Goal: Communication & Community: Ask a question

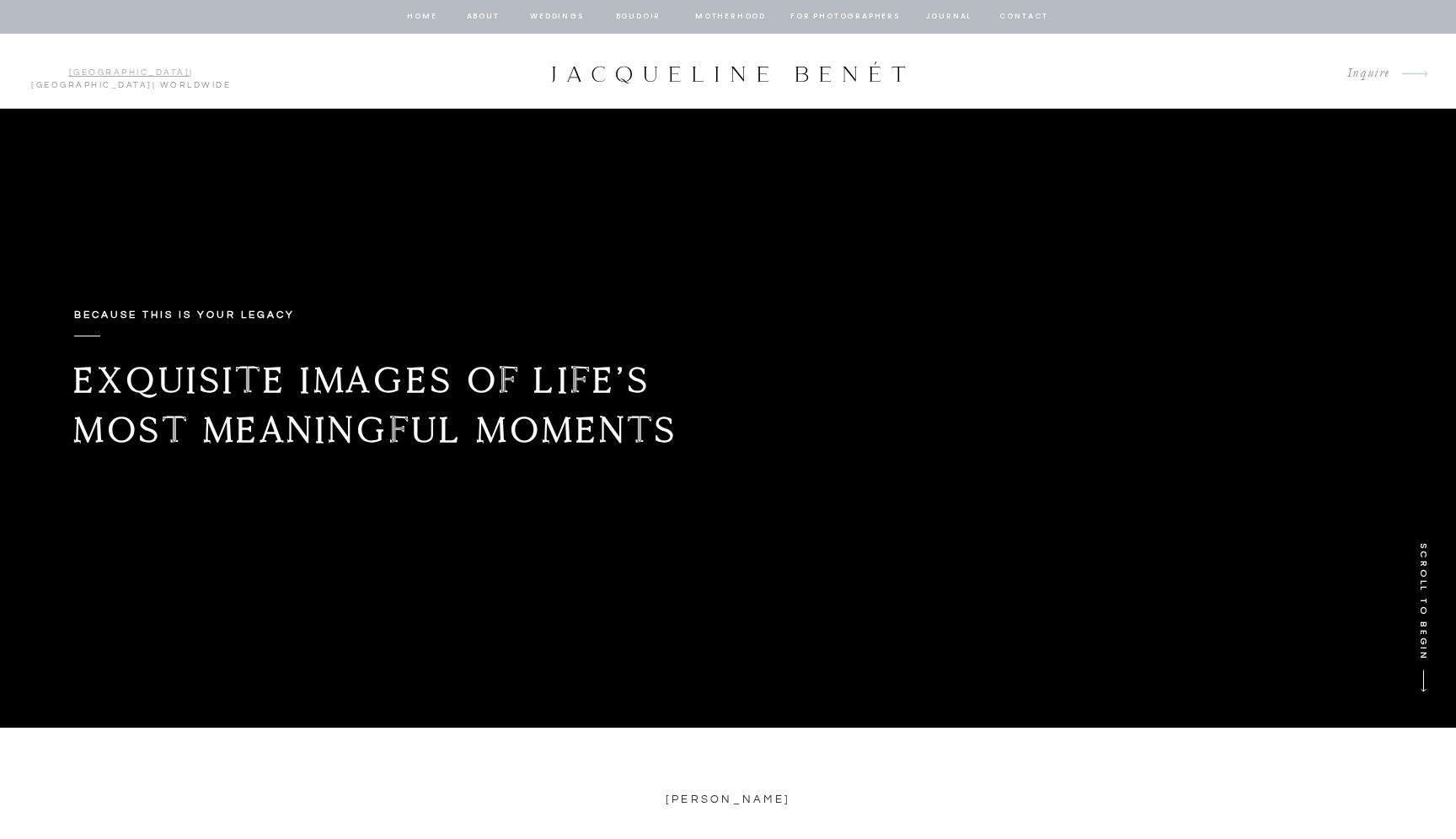
click at [69, 70] on link "[GEOGRAPHIC_DATA]" at bounding box center [130, 72] width 121 height 9
click at [1404, 69] on icon "arrow" at bounding box center [1415, 73] width 47 height 50
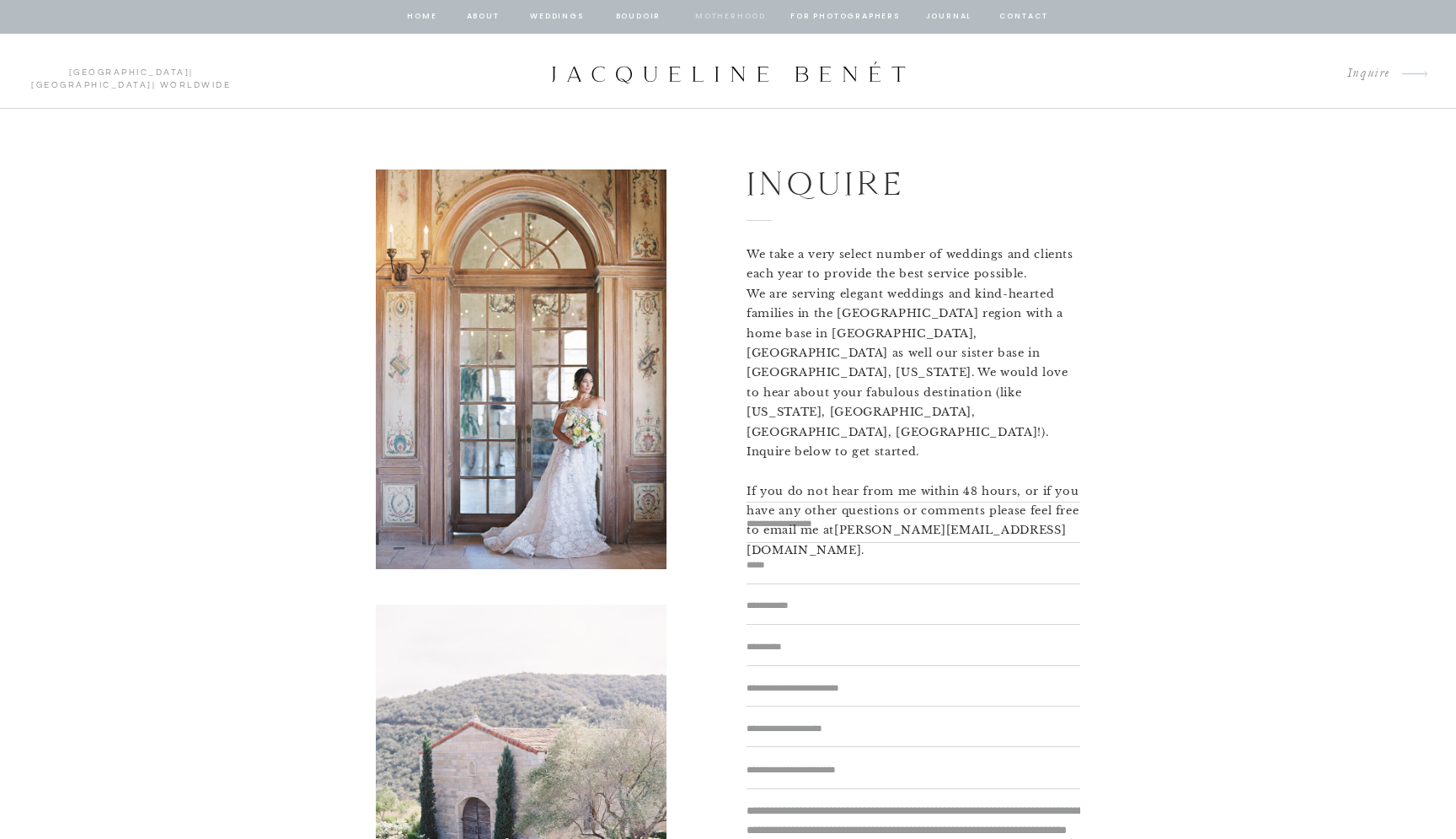
click at [712, 14] on nav "Motherhood" at bounding box center [730, 17] width 70 height 16
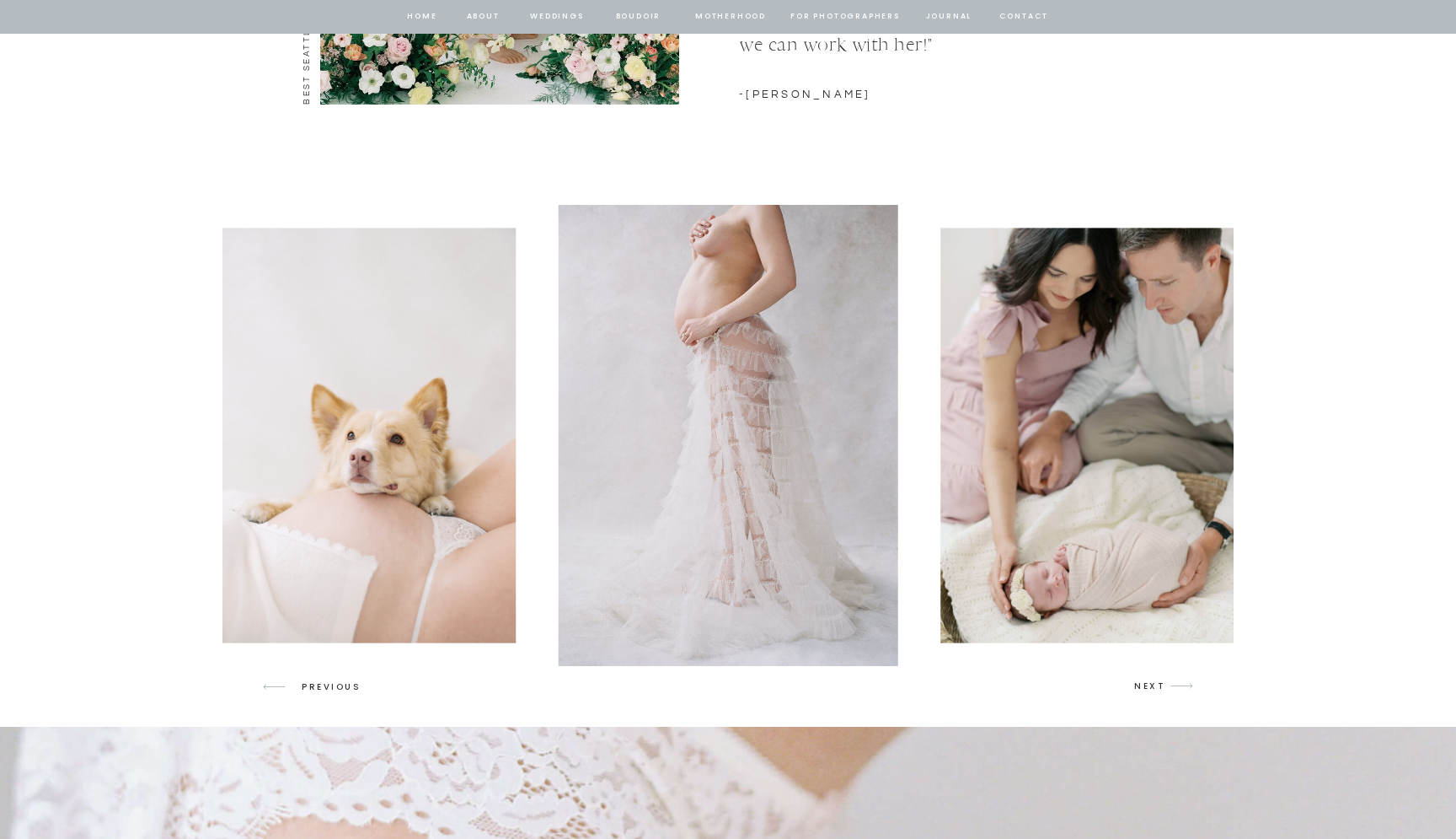
scroll to position [2360, 0]
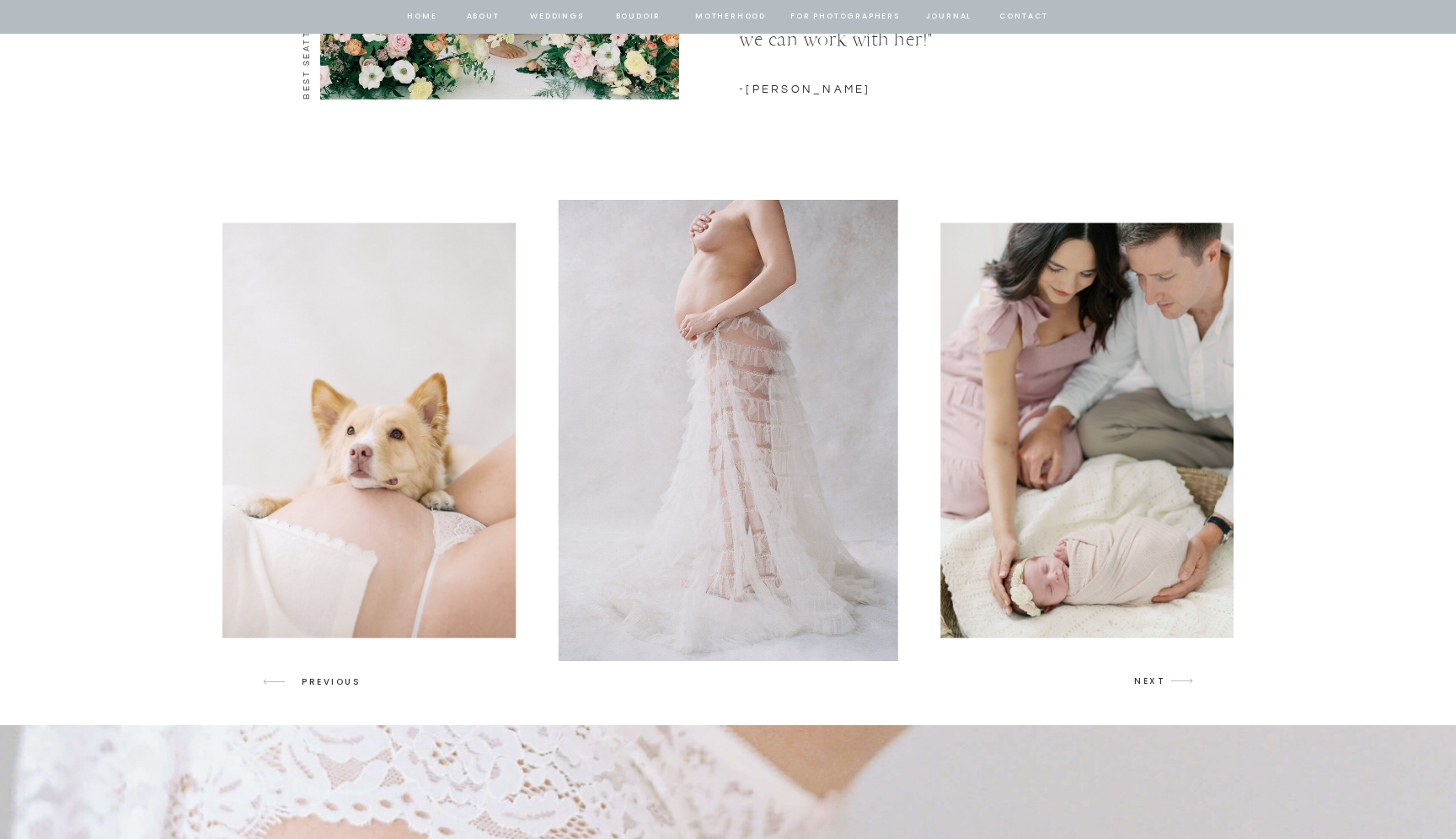
click at [1148, 677] on p "NEXT" at bounding box center [1150, 682] width 32 height 16
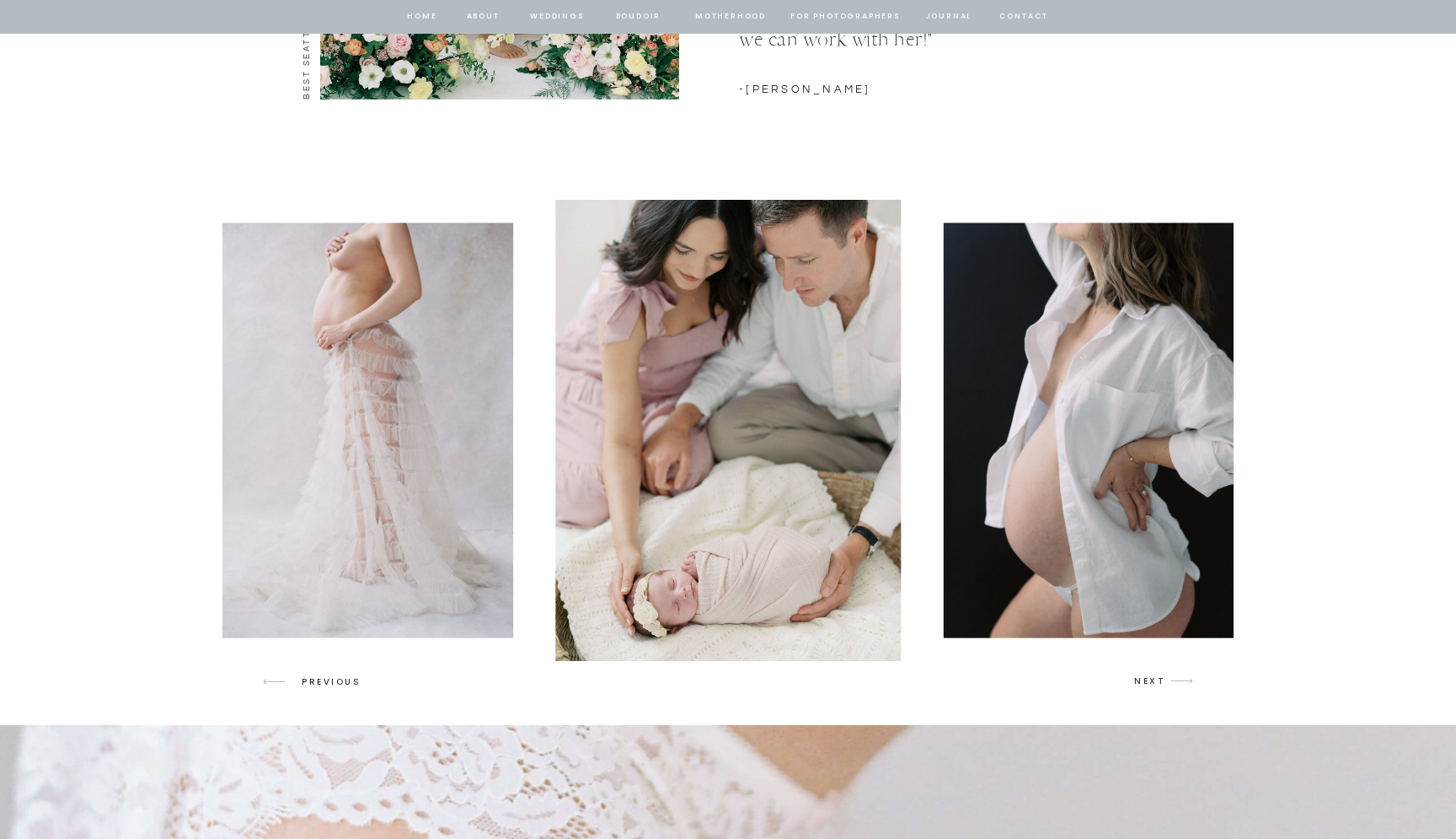
click at [1148, 679] on p "NEXT" at bounding box center [1150, 682] width 32 height 16
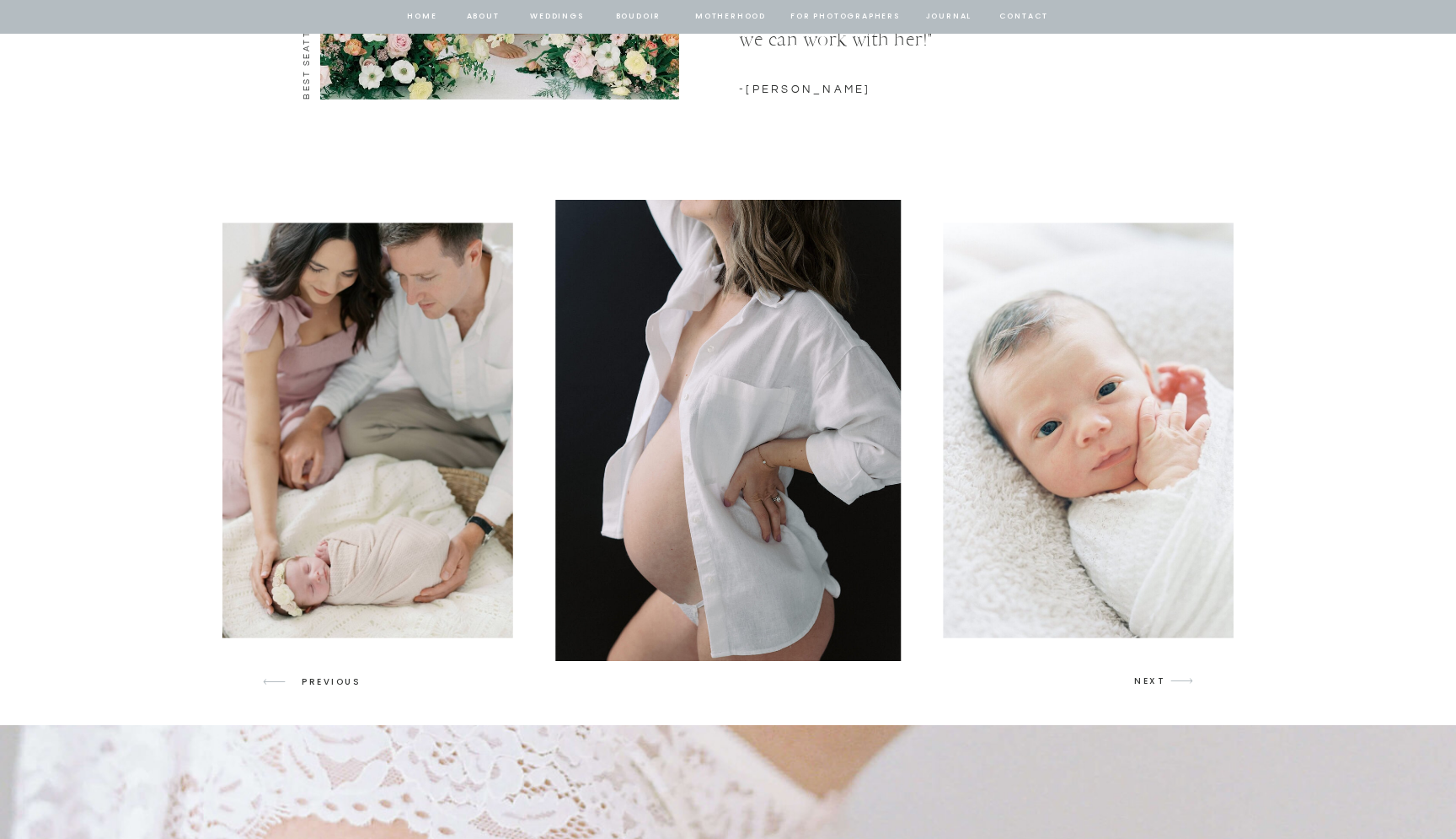
click at [1148, 678] on p "NEXT" at bounding box center [1150, 682] width 32 height 16
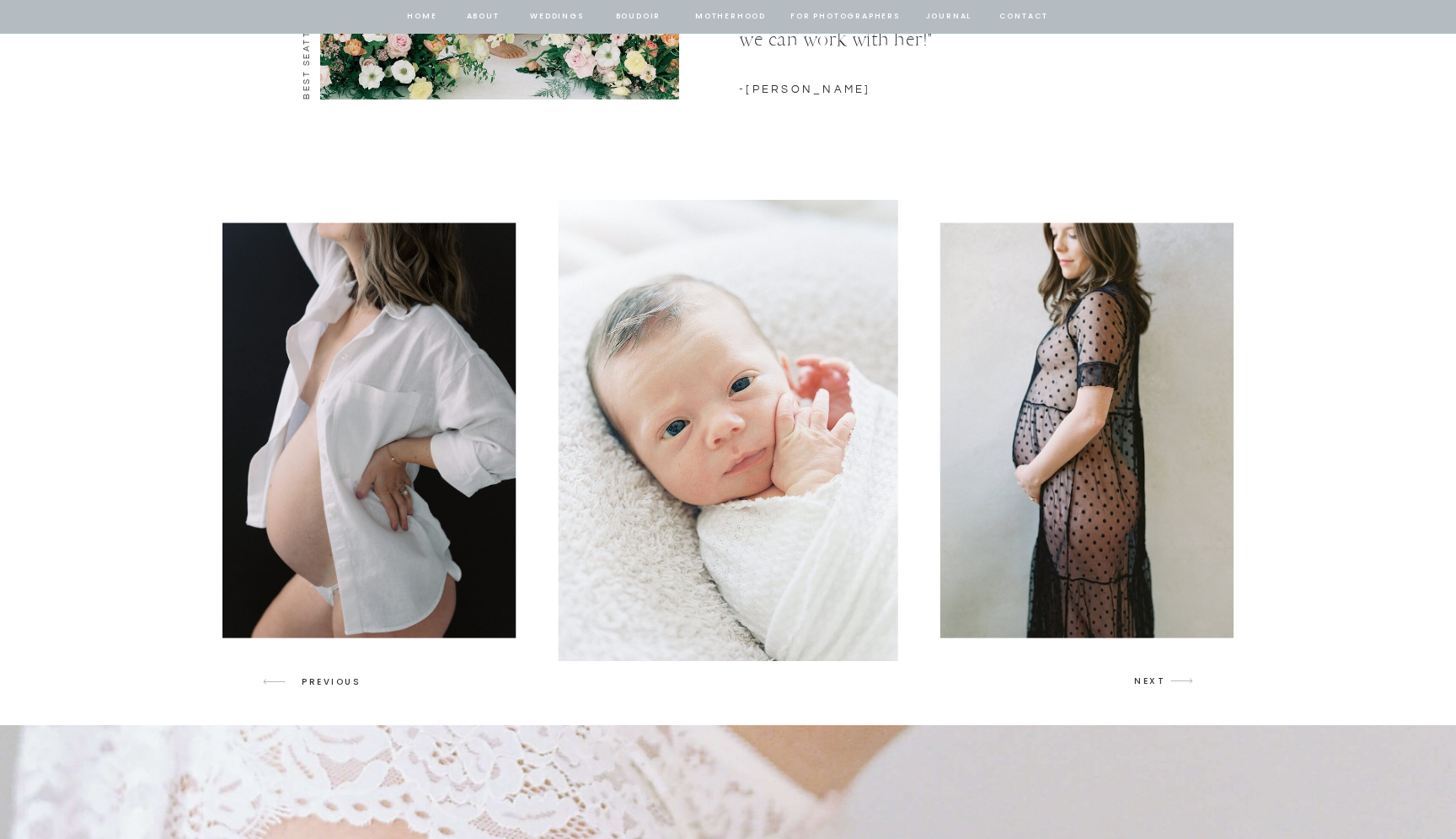
click at [1148, 678] on p "NEXT" at bounding box center [1150, 682] width 32 height 16
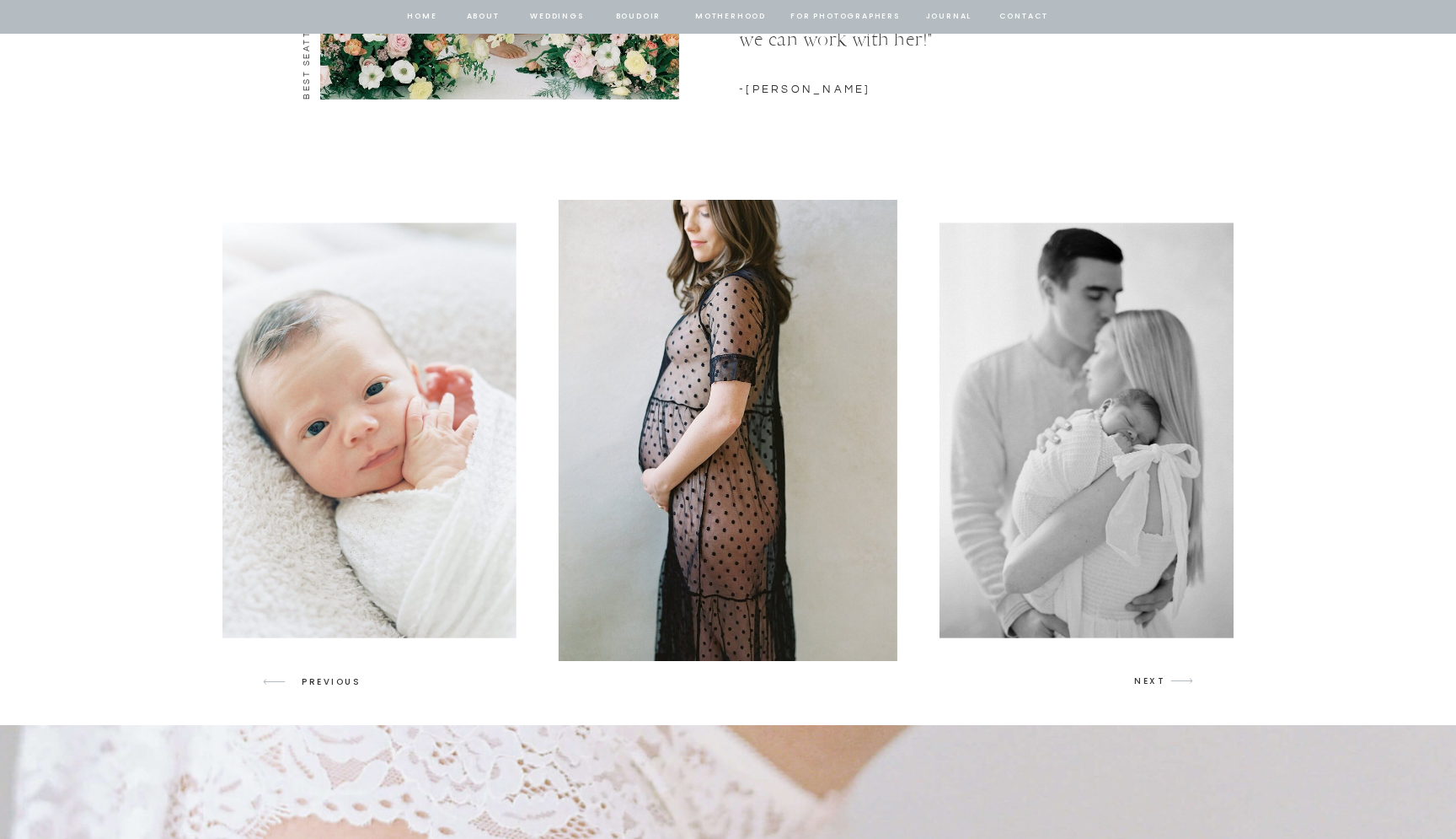
click at [1174, 681] on icon at bounding box center [1182, 681] width 22 height 6
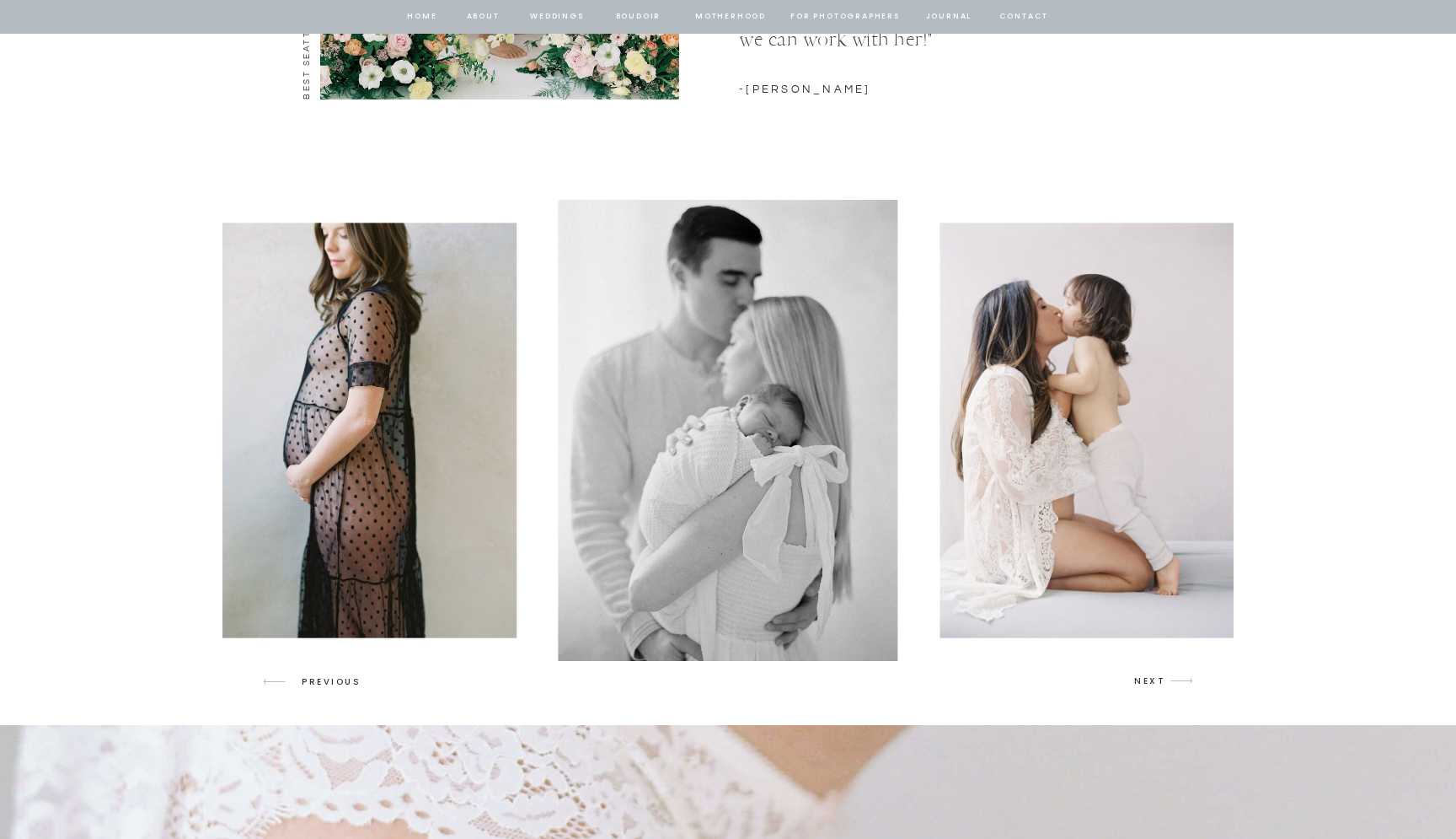
click at [1174, 681] on icon at bounding box center [1182, 681] width 22 height 6
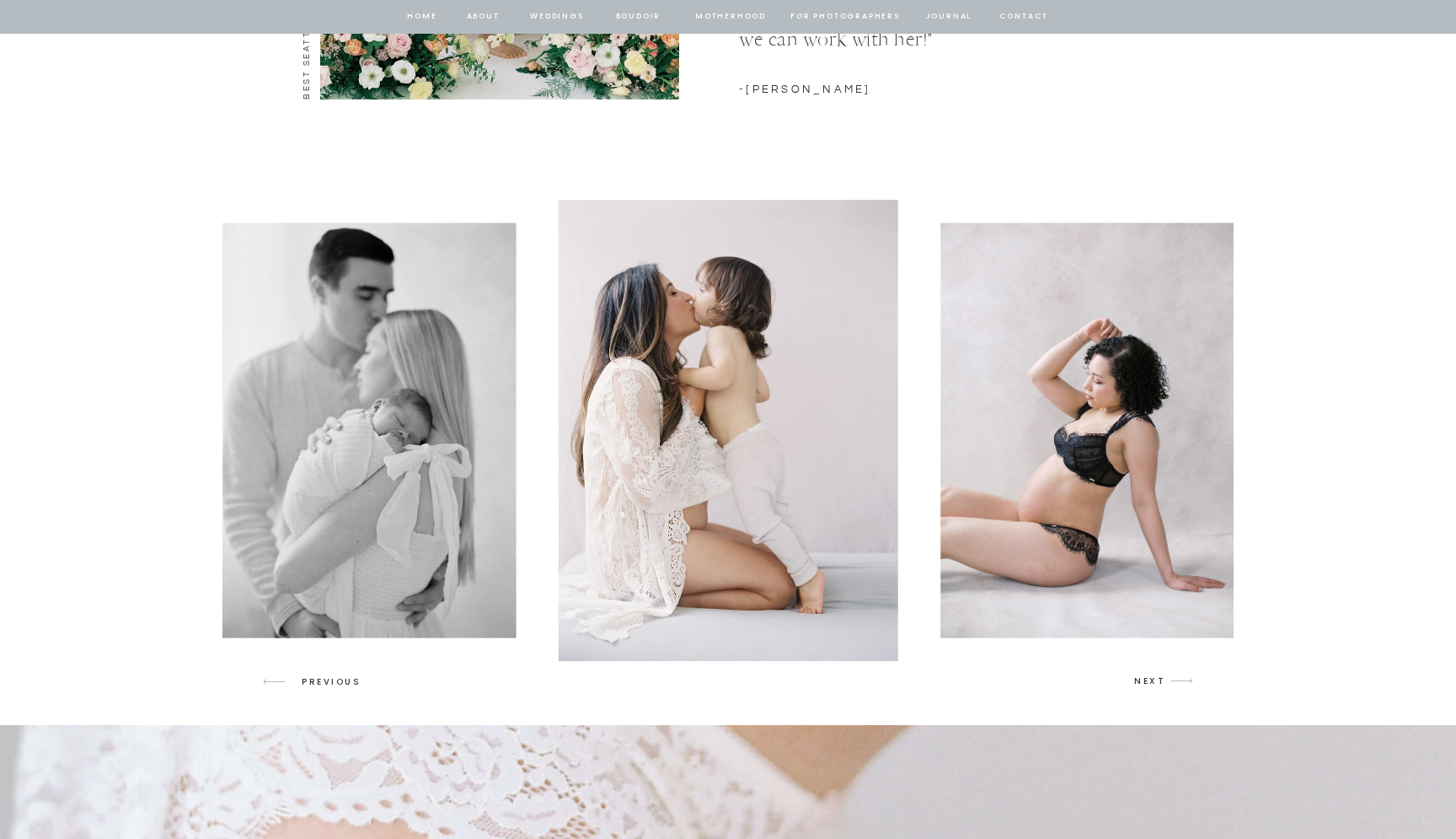
click at [1174, 681] on icon at bounding box center [1182, 681] width 22 height 6
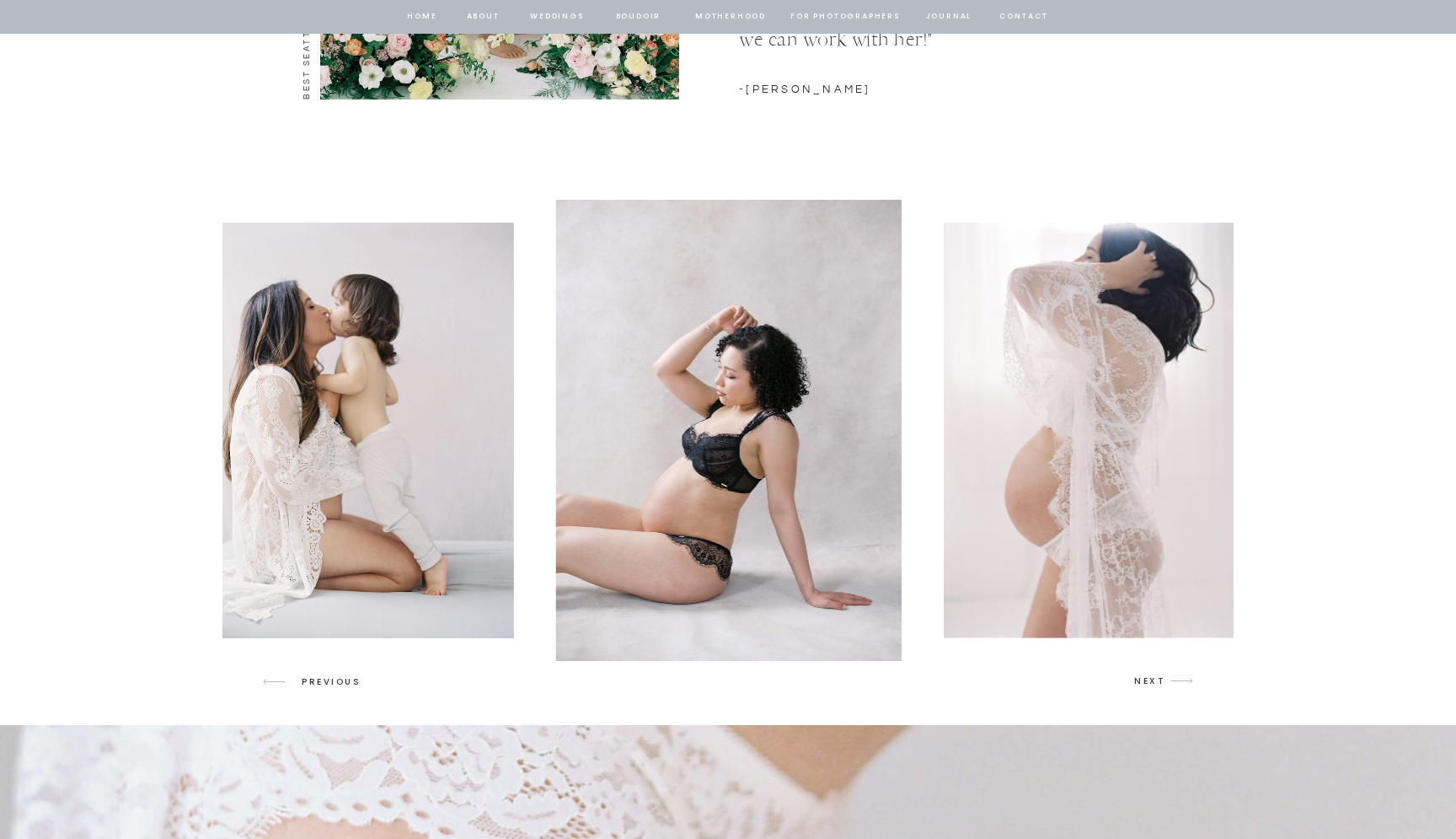
click at [1174, 681] on icon at bounding box center [1182, 681] width 22 height 6
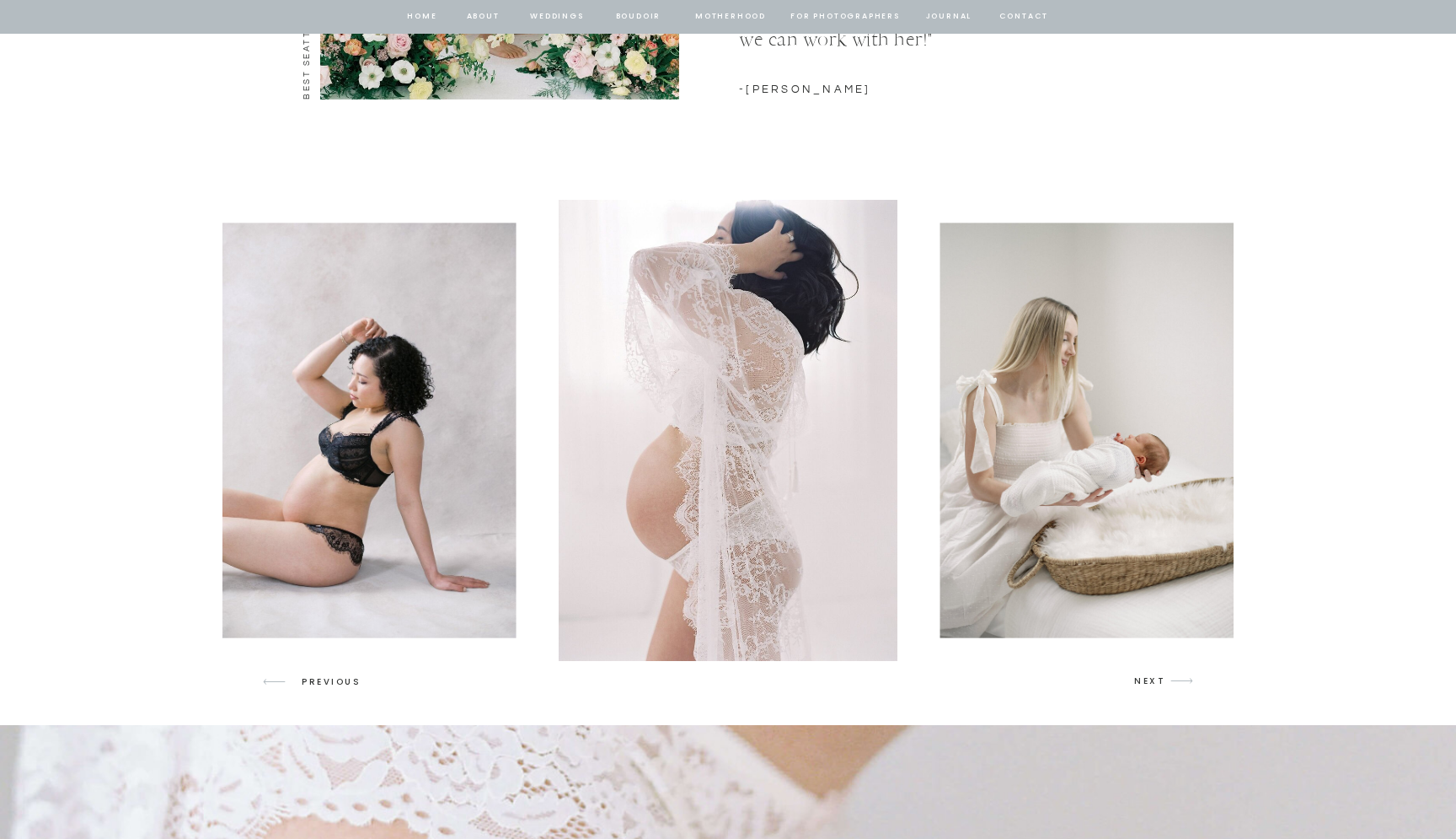
click at [1174, 681] on icon at bounding box center [1182, 681] width 22 height 6
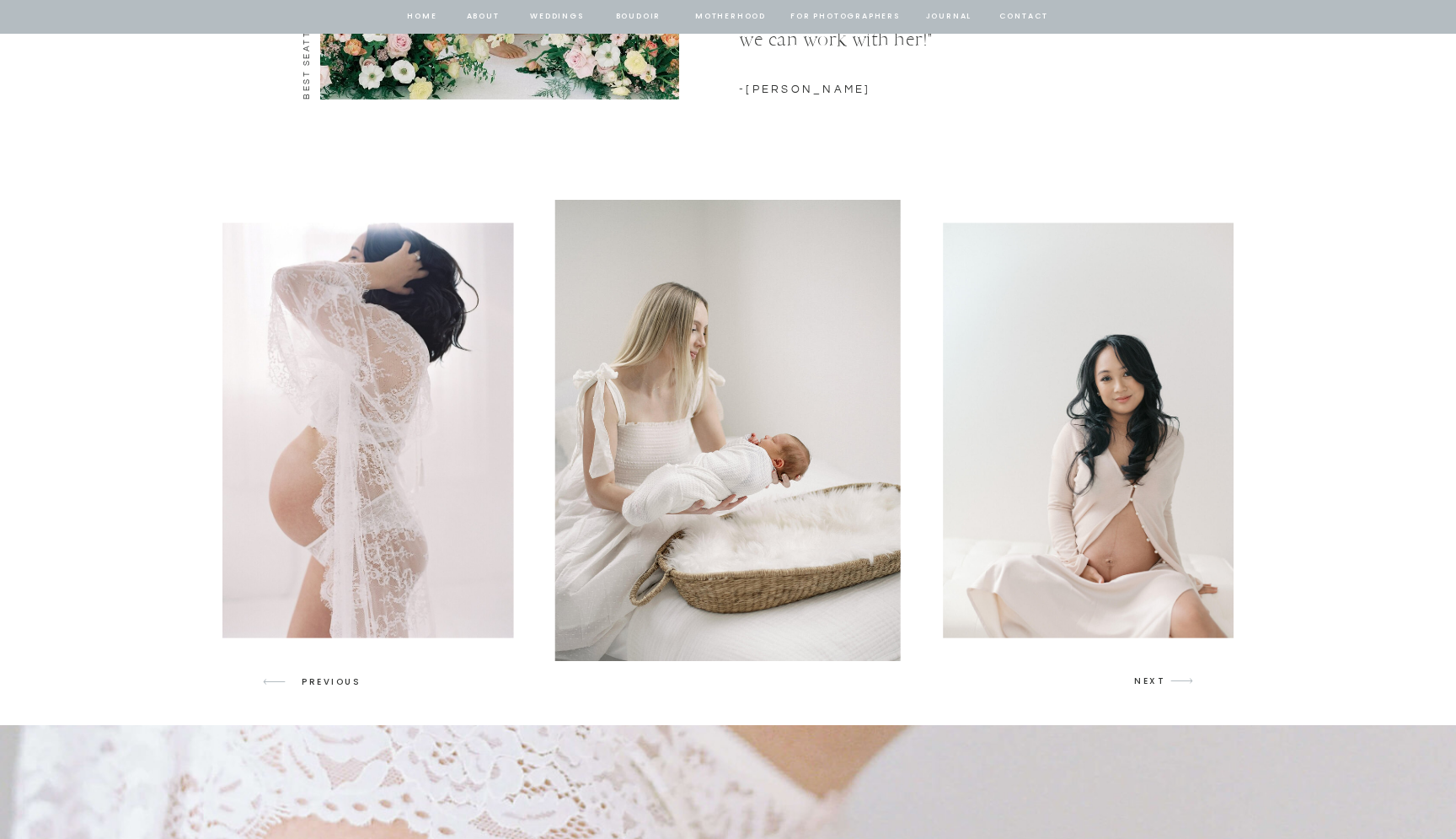
click at [1157, 680] on p "NEXT" at bounding box center [1150, 682] width 32 height 16
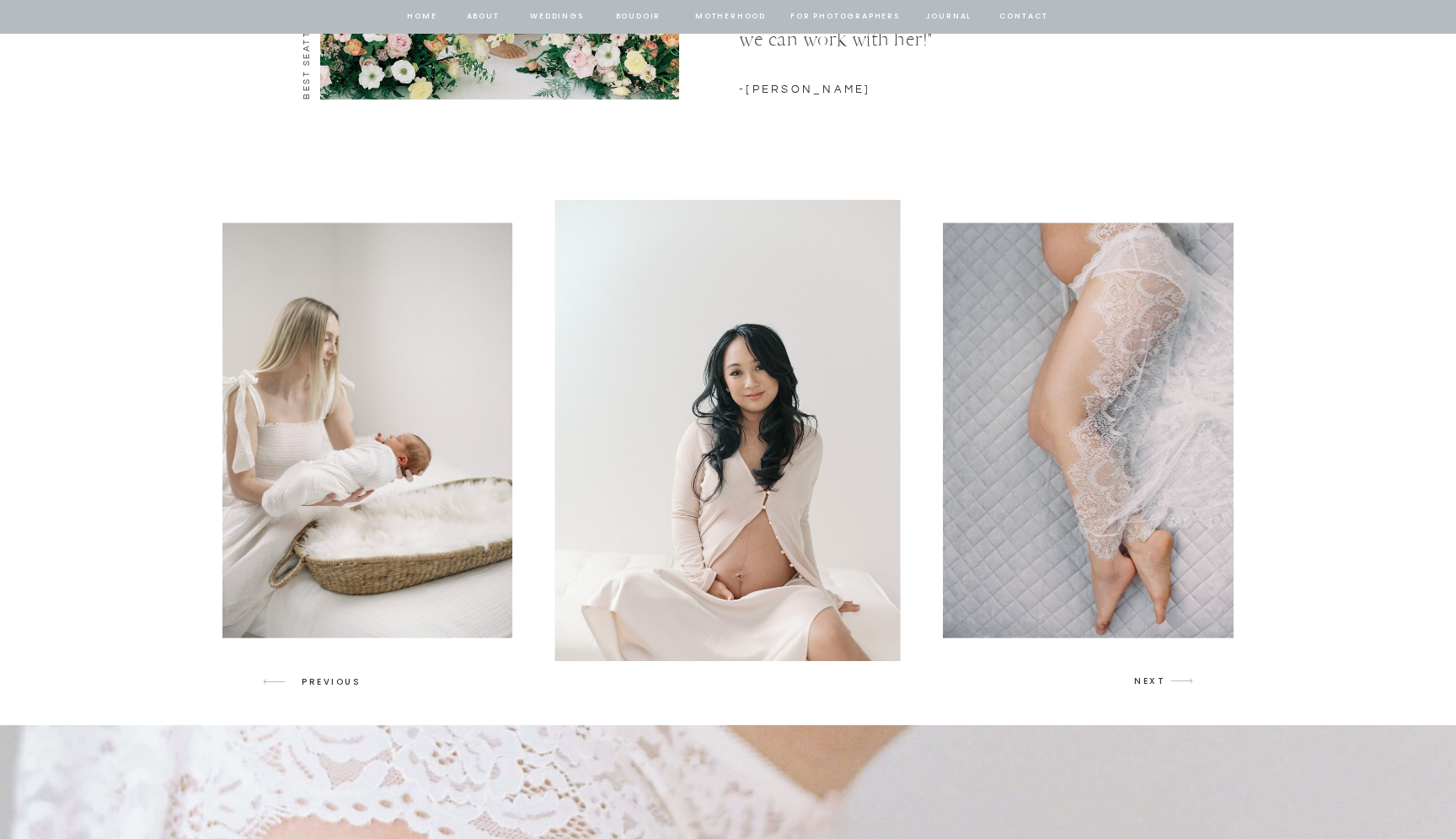
click at [1157, 679] on p "NEXT" at bounding box center [1150, 682] width 32 height 16
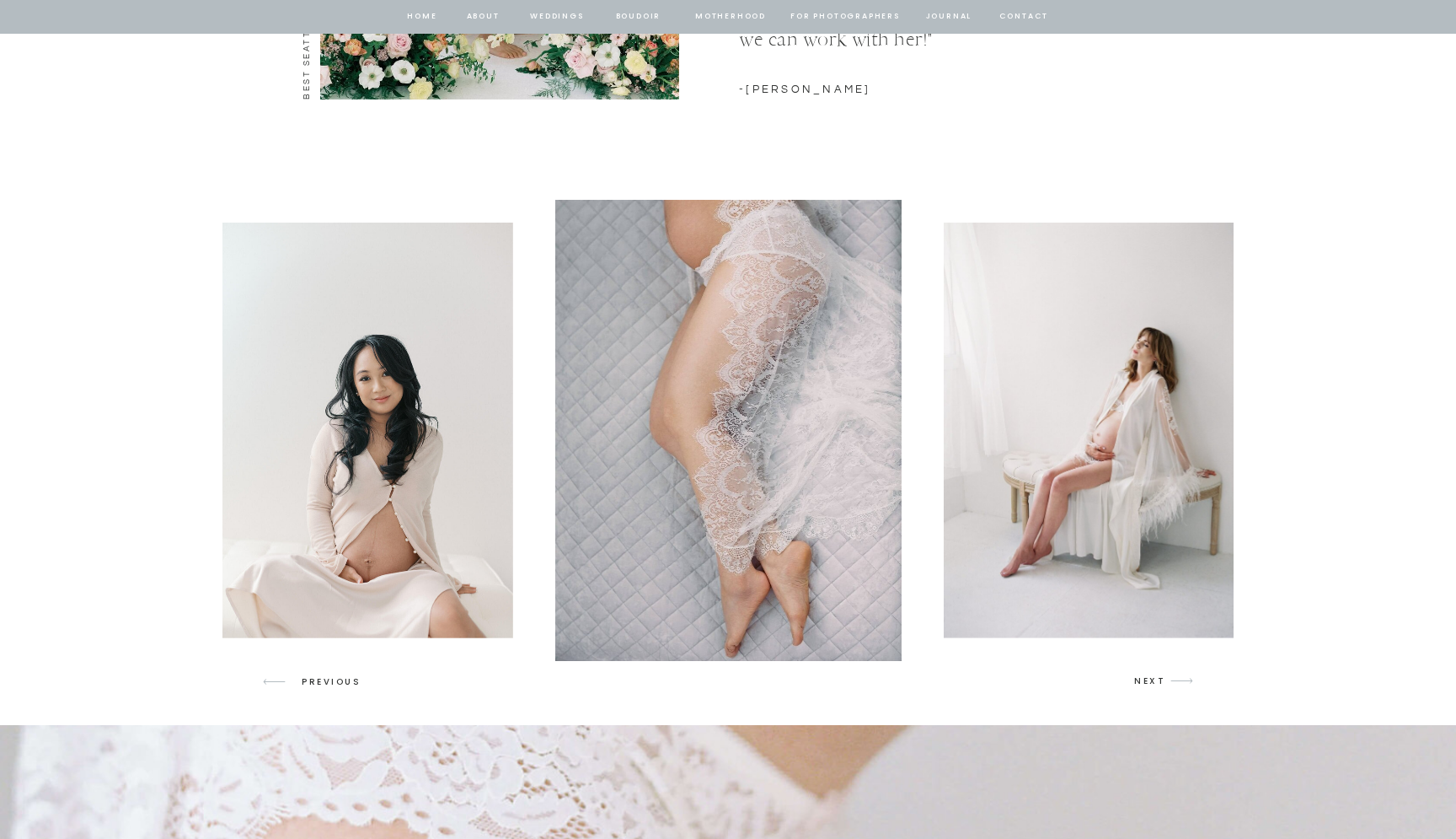
click at [1157, 679] on p "NEXT" at bounding box center [1150, 682] width 32 height 16
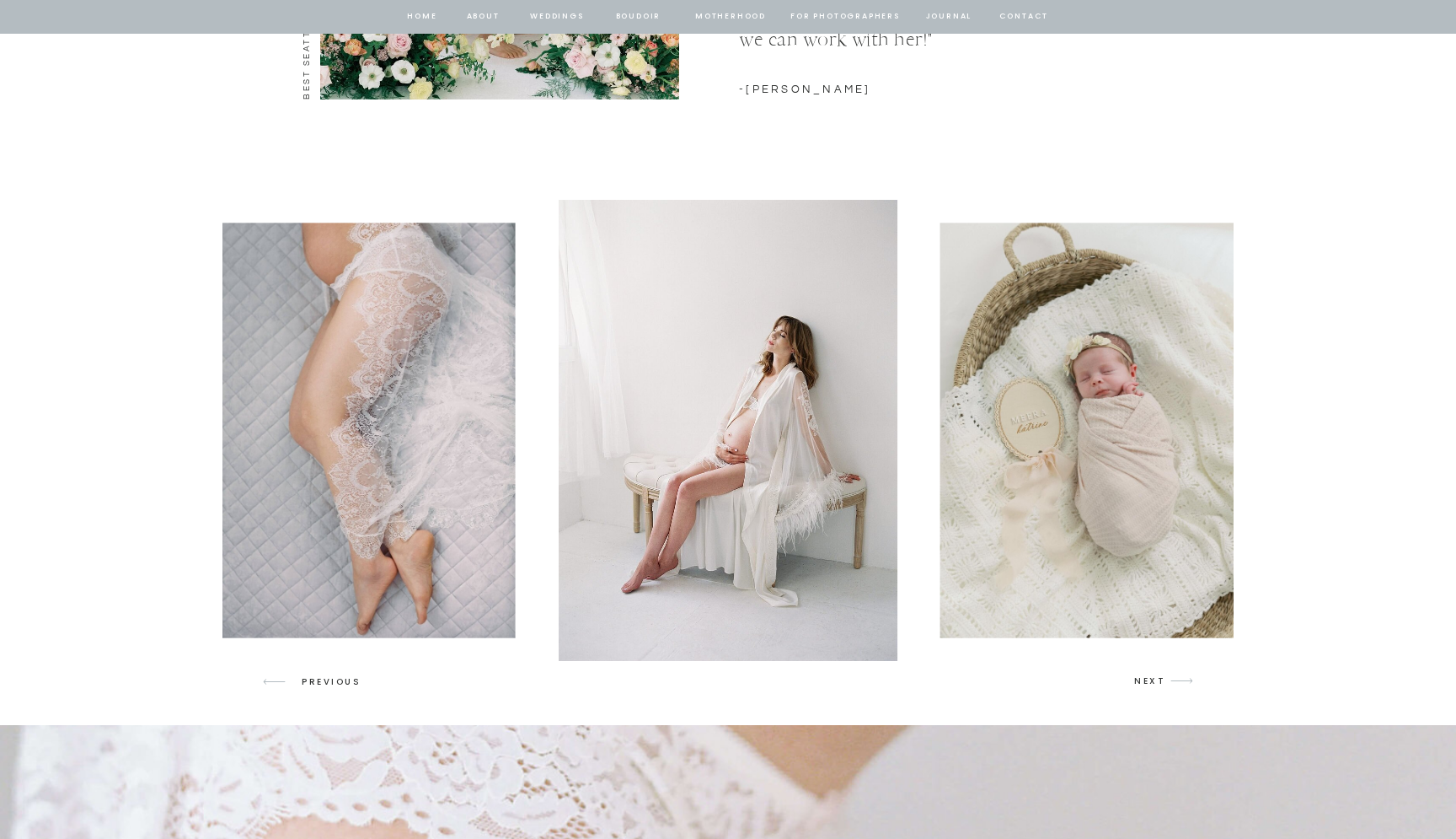
click at [1157, 679] on p "NEXT" at bounding box center [1150, 682] width 32 height 16
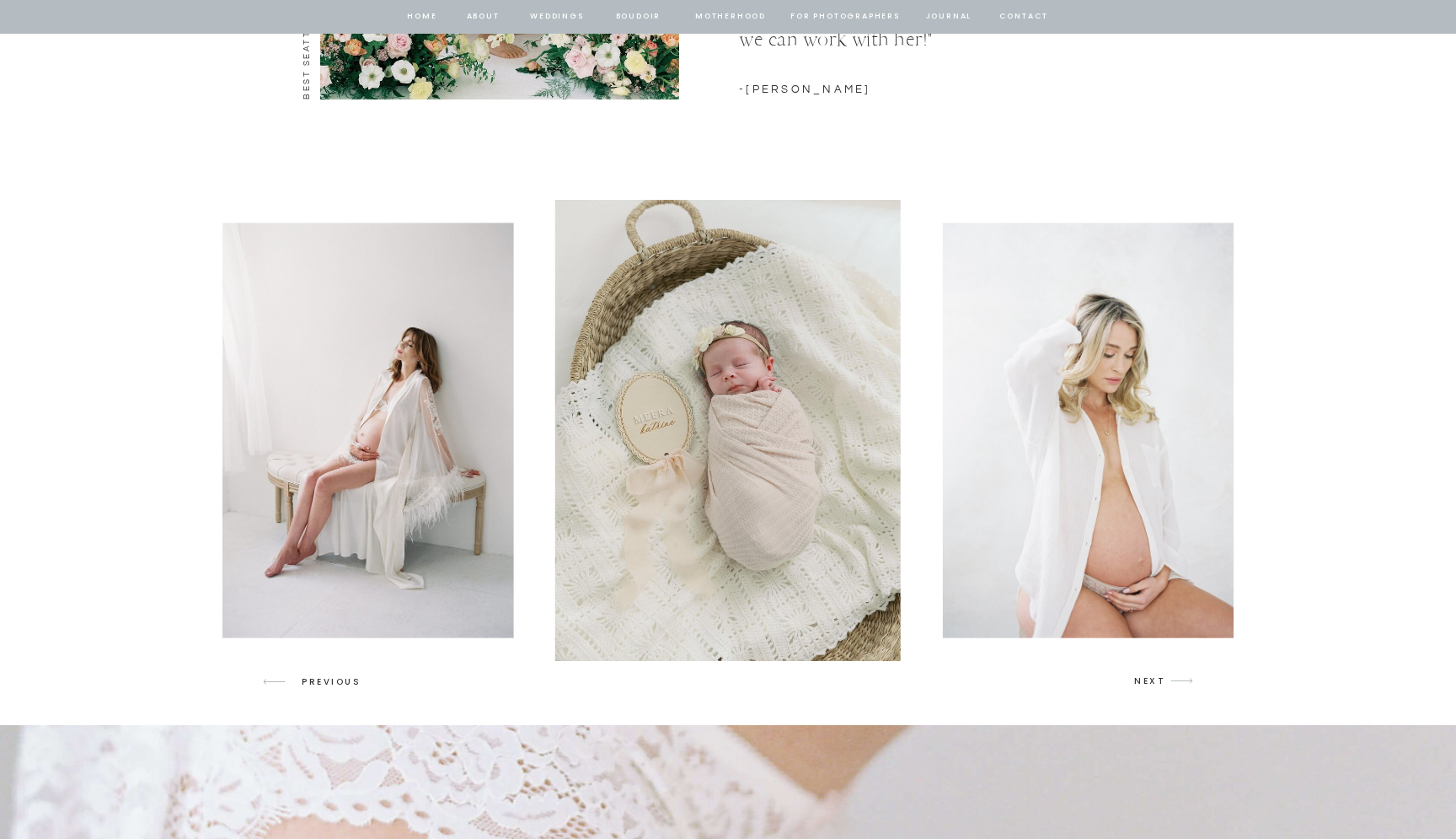
click at [1157, 679] on p "NEXT" at bounding box center [1150, 682] width 32 height 16
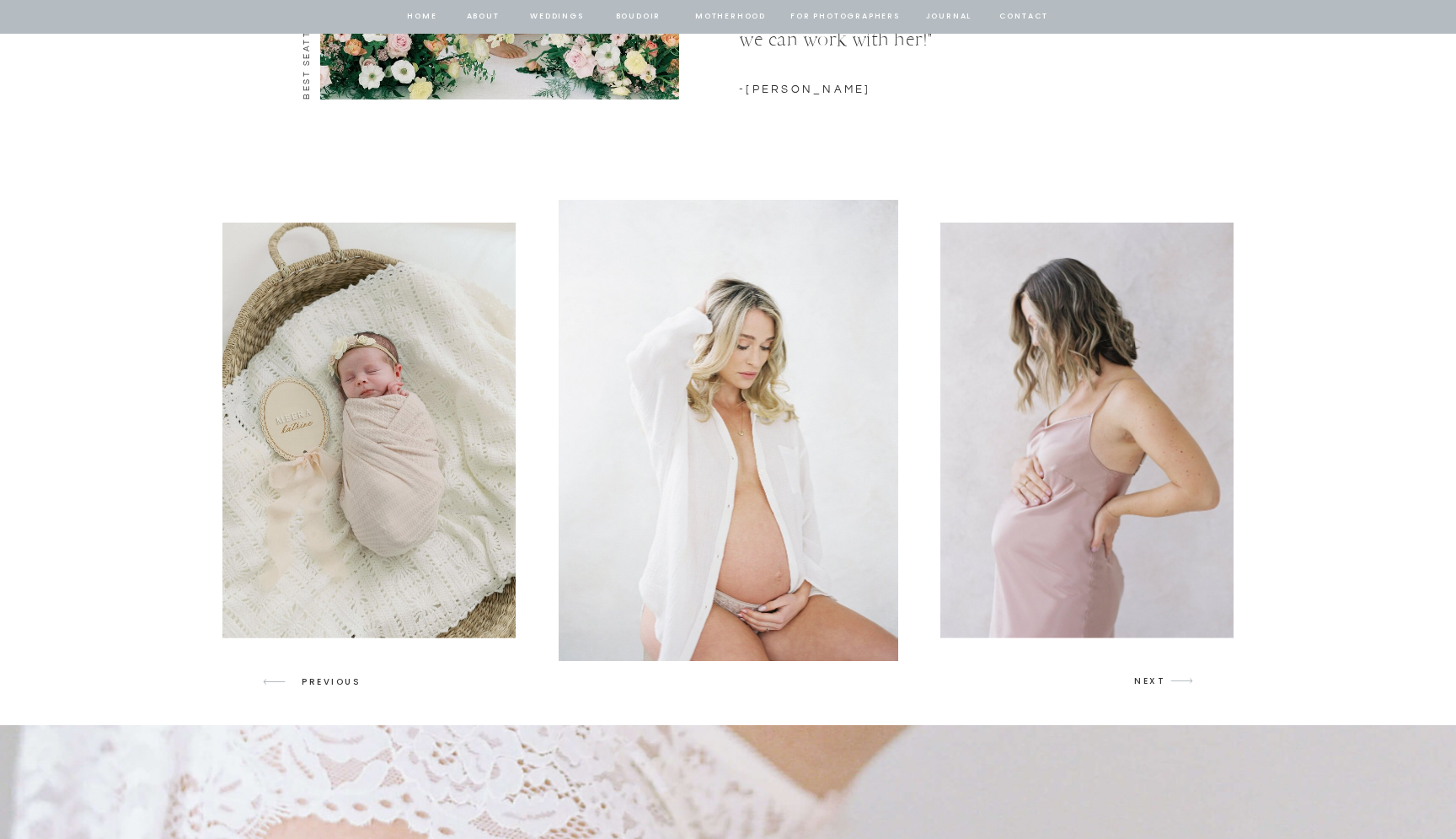
click at [1157, 679] on p "NEXT" at bounding box center [1150, 682] width 32 height 16
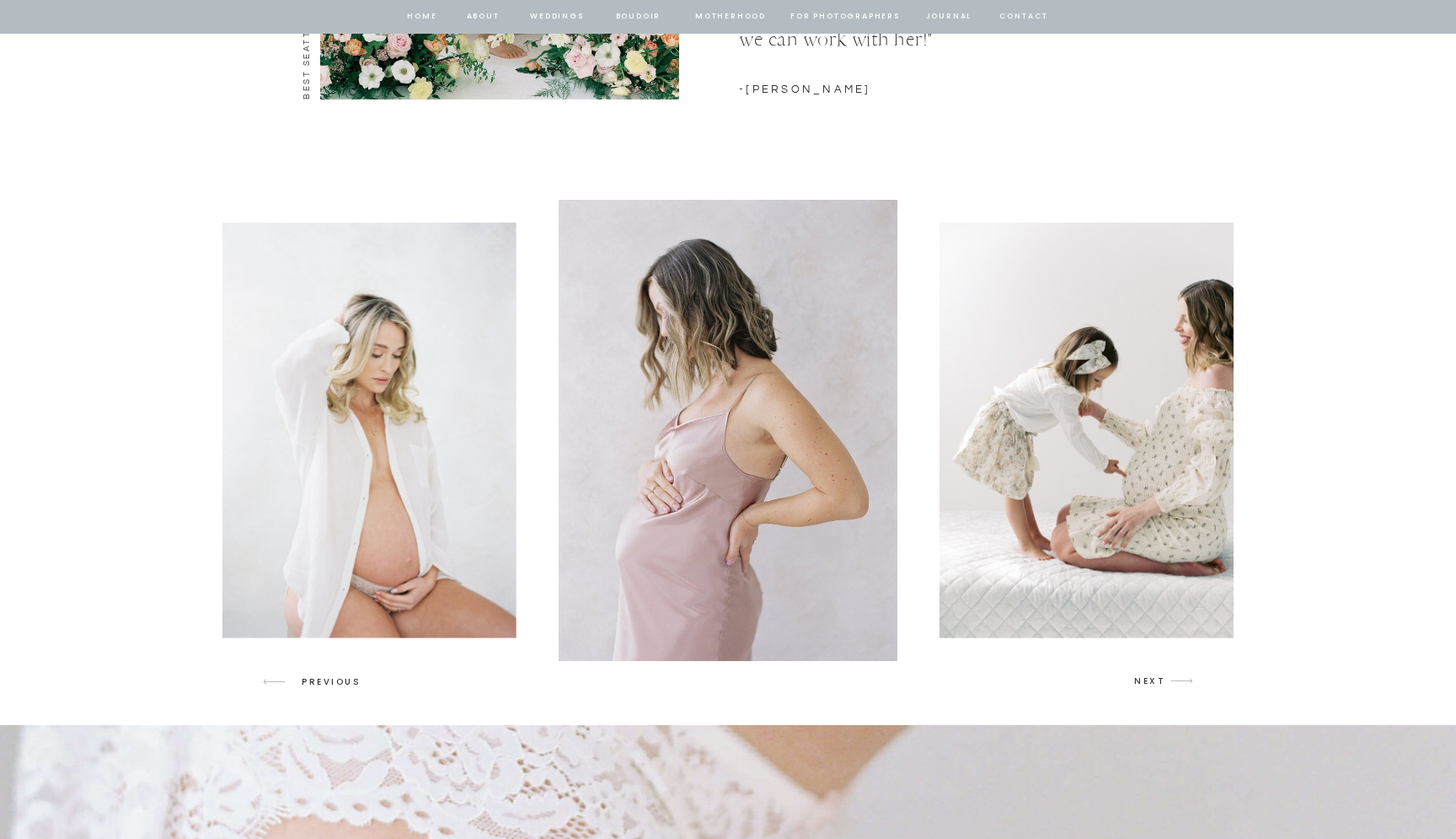
click at [1157, 679] on p "NEXT" at bounding box center [1150, 682] width 32 height 16
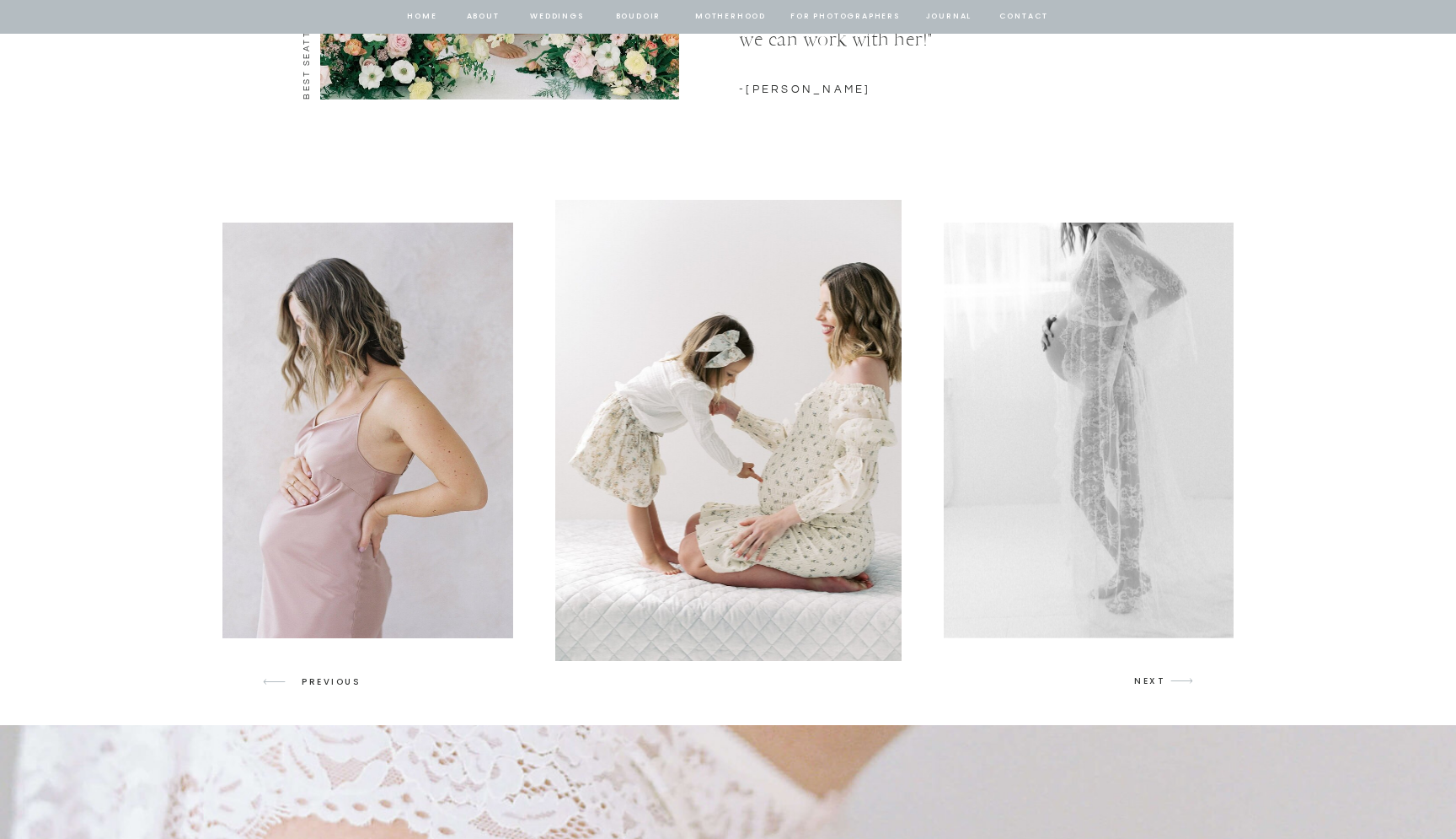
click at [1157, 679] on p "NEXT" at bounding box center [1150, 682] width 32 height 16
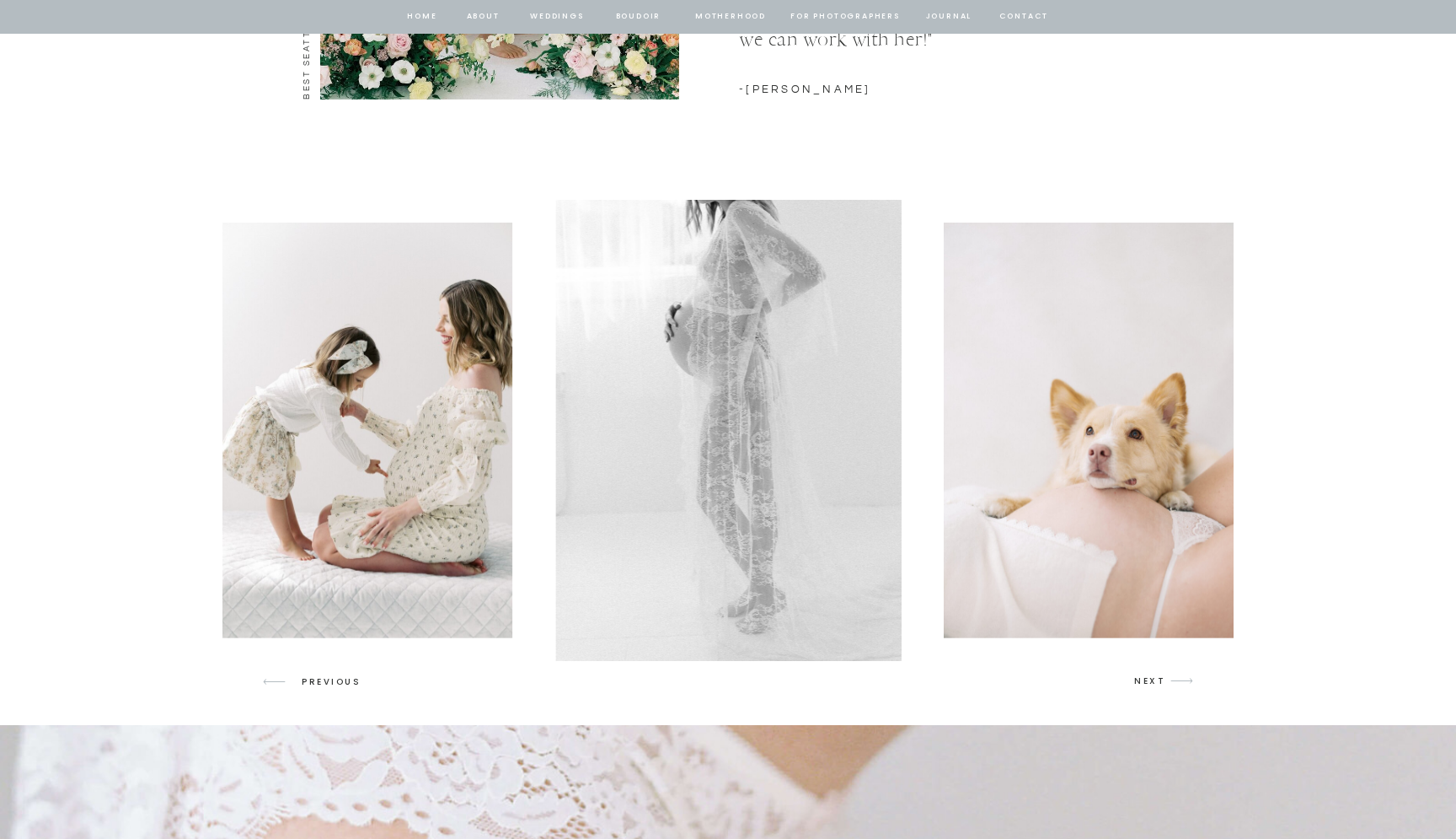
click at [1157, 679] on p "NEXT" at bounding box center [1150, 682] width 32 height 16
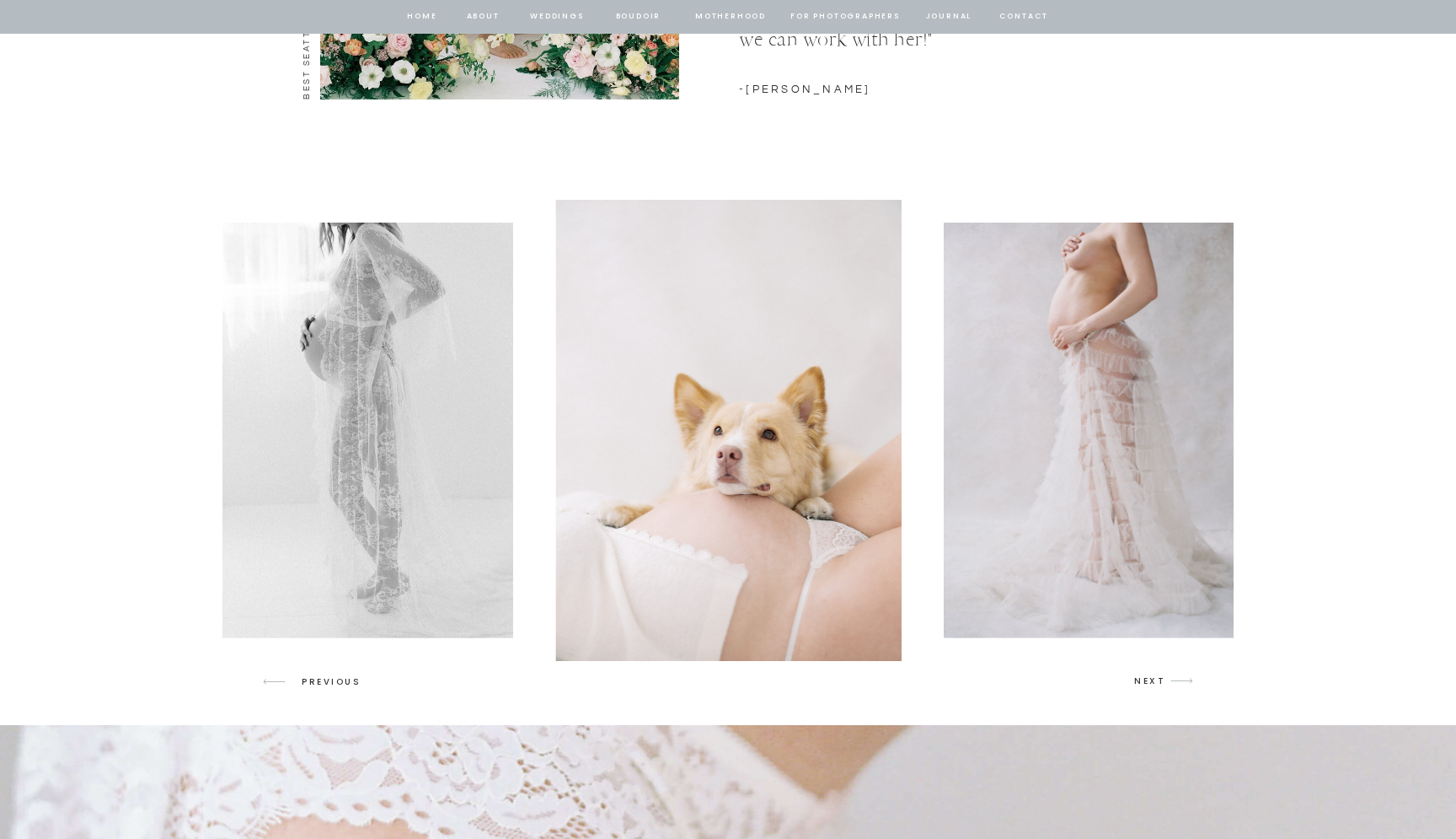
click at [1157, 679] on p "NEXT" at bounding box center [1150, 682] width 32 height 16
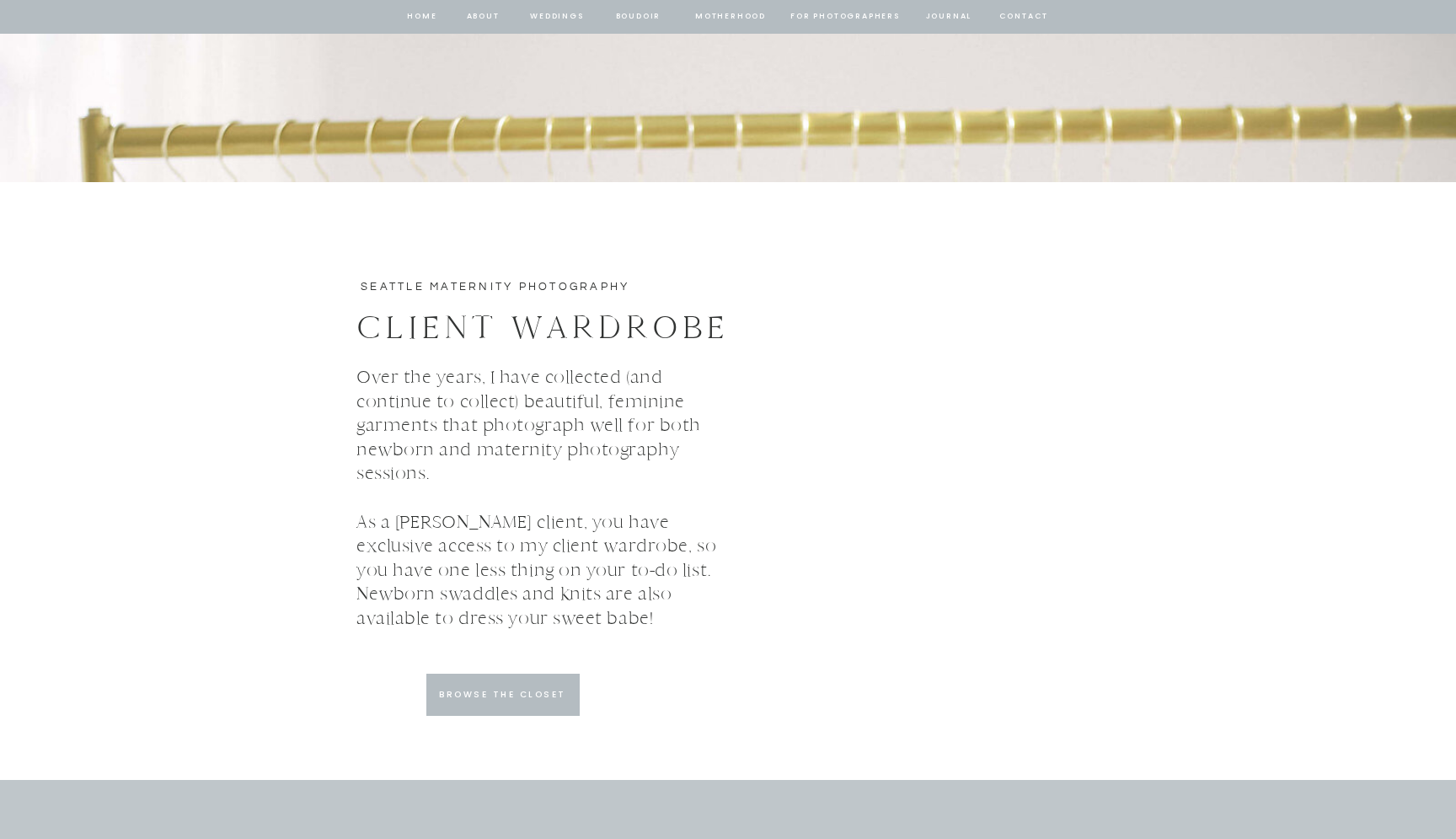
scroll to position [4981, 0]
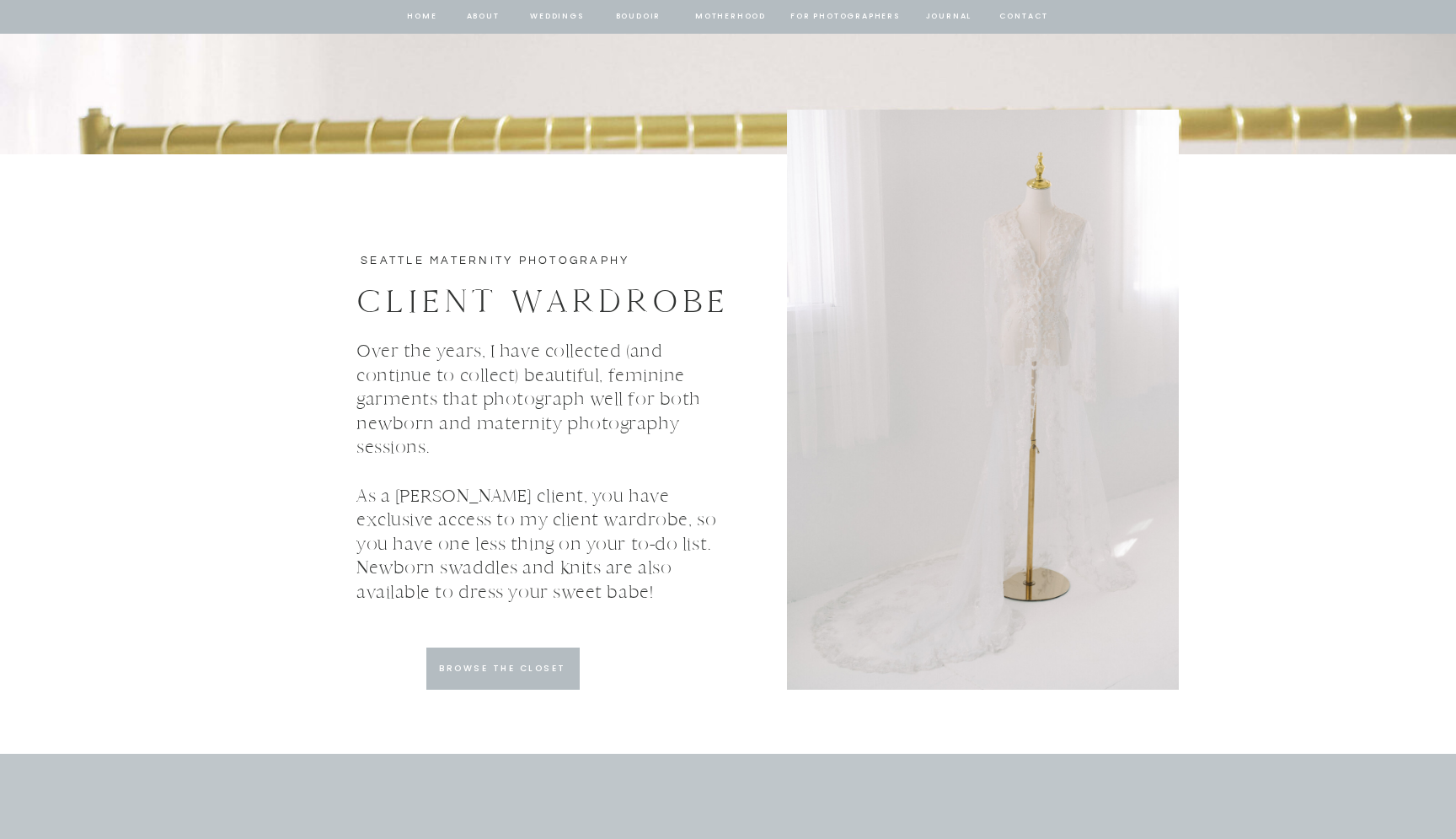
click at [563, 662] on p "BROWSE THE CLOSET" at bounding box center [503, 669] width 154 height 16
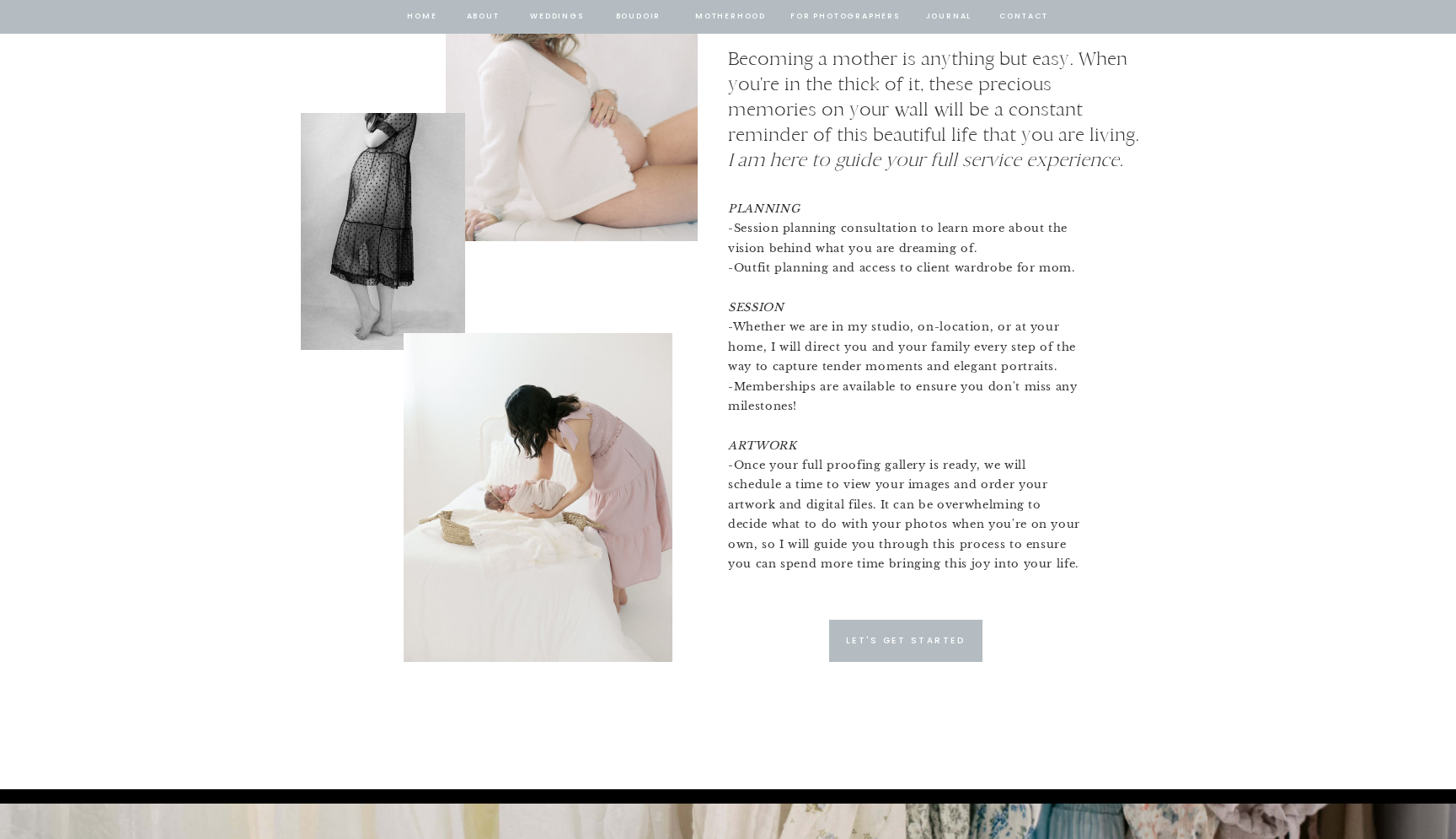
scroll to position [3848, 0]
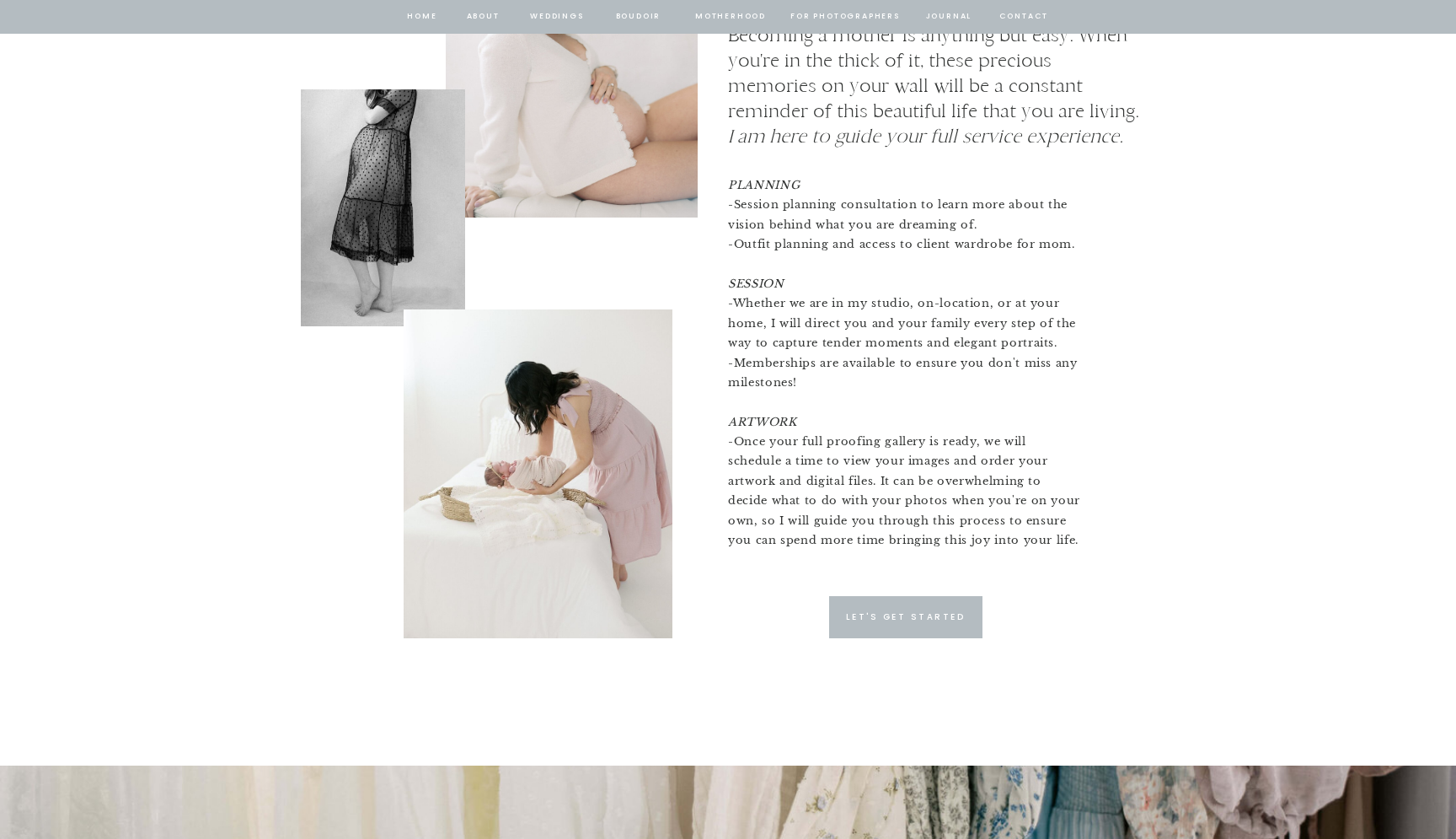
click at [958, 636] on div at bounding box center [905, 616] width 154 height 42
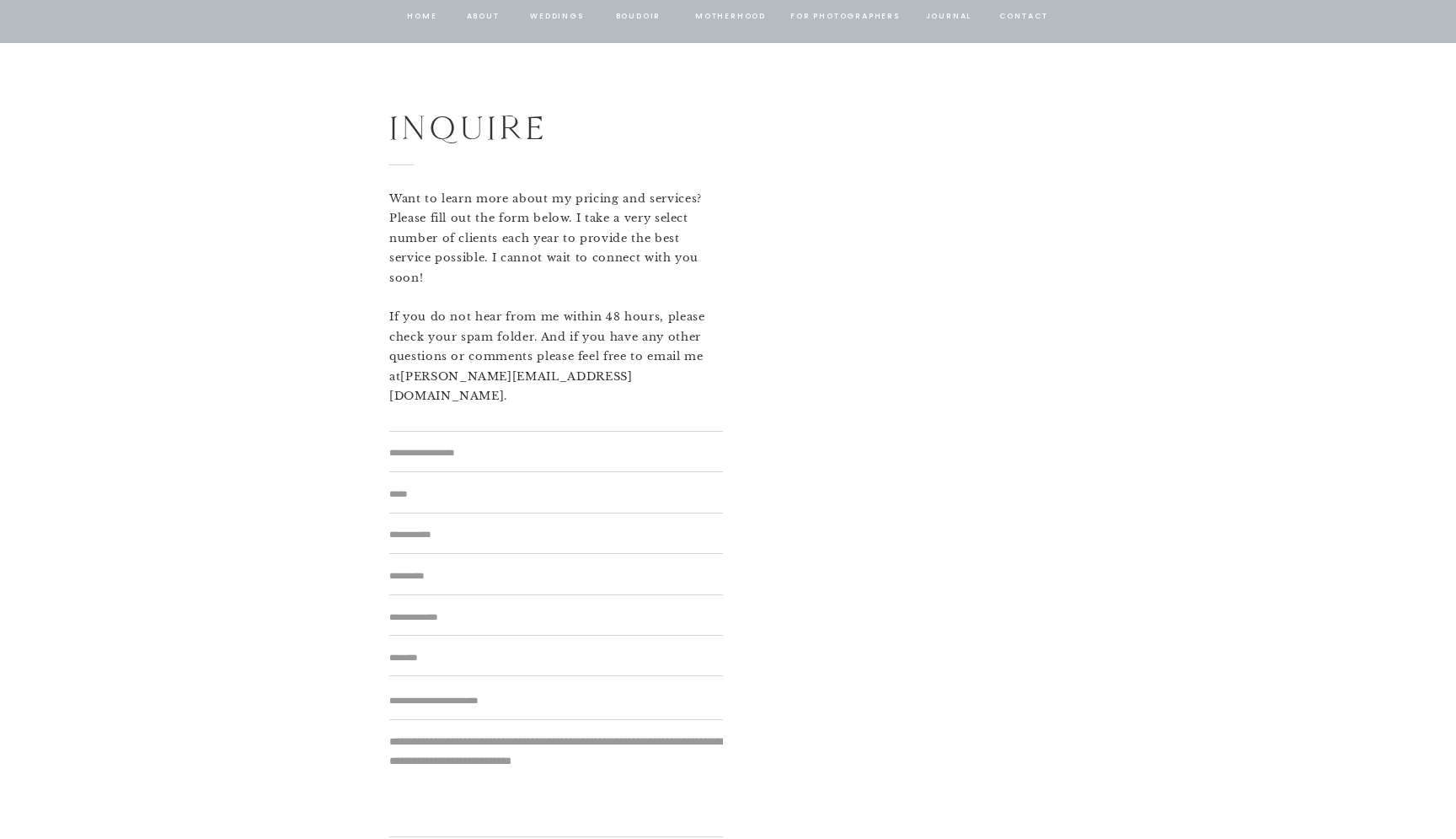
scroll to position [10387, 0]
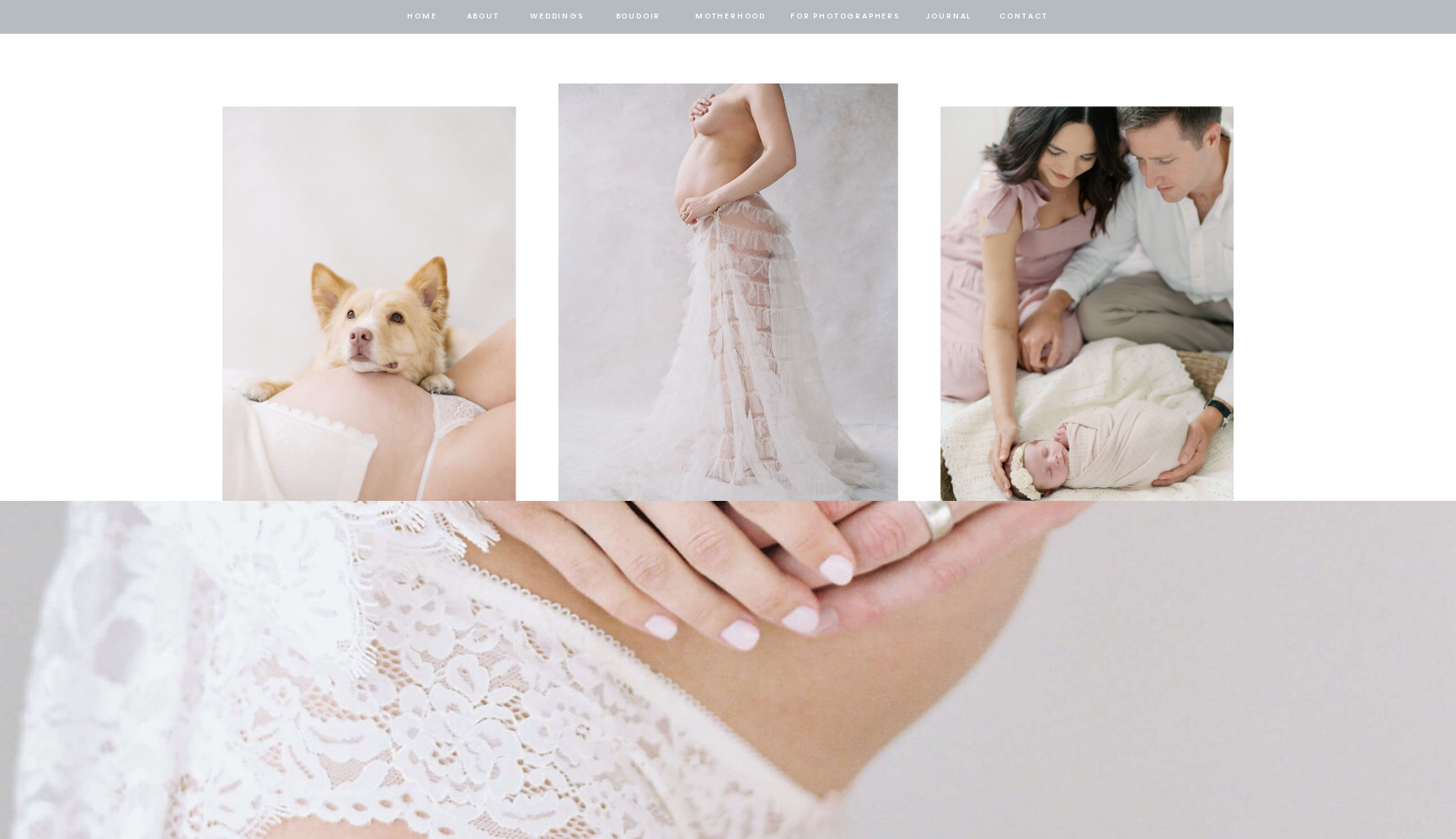
scroll to position [2322, 0]
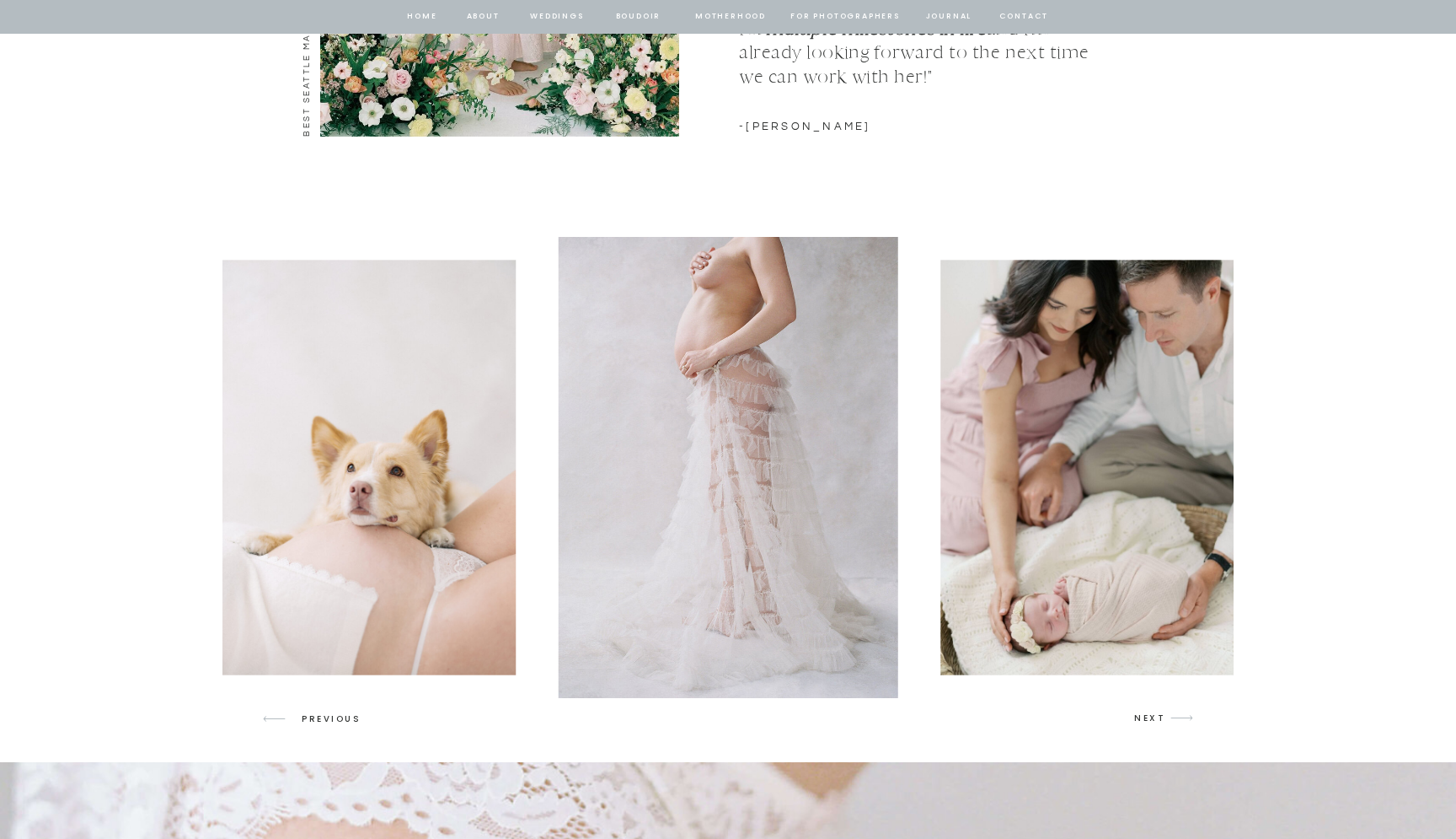
click at [1150, 722] on p "NEXT" at bounding box center [1150, 719] width 32 height 16
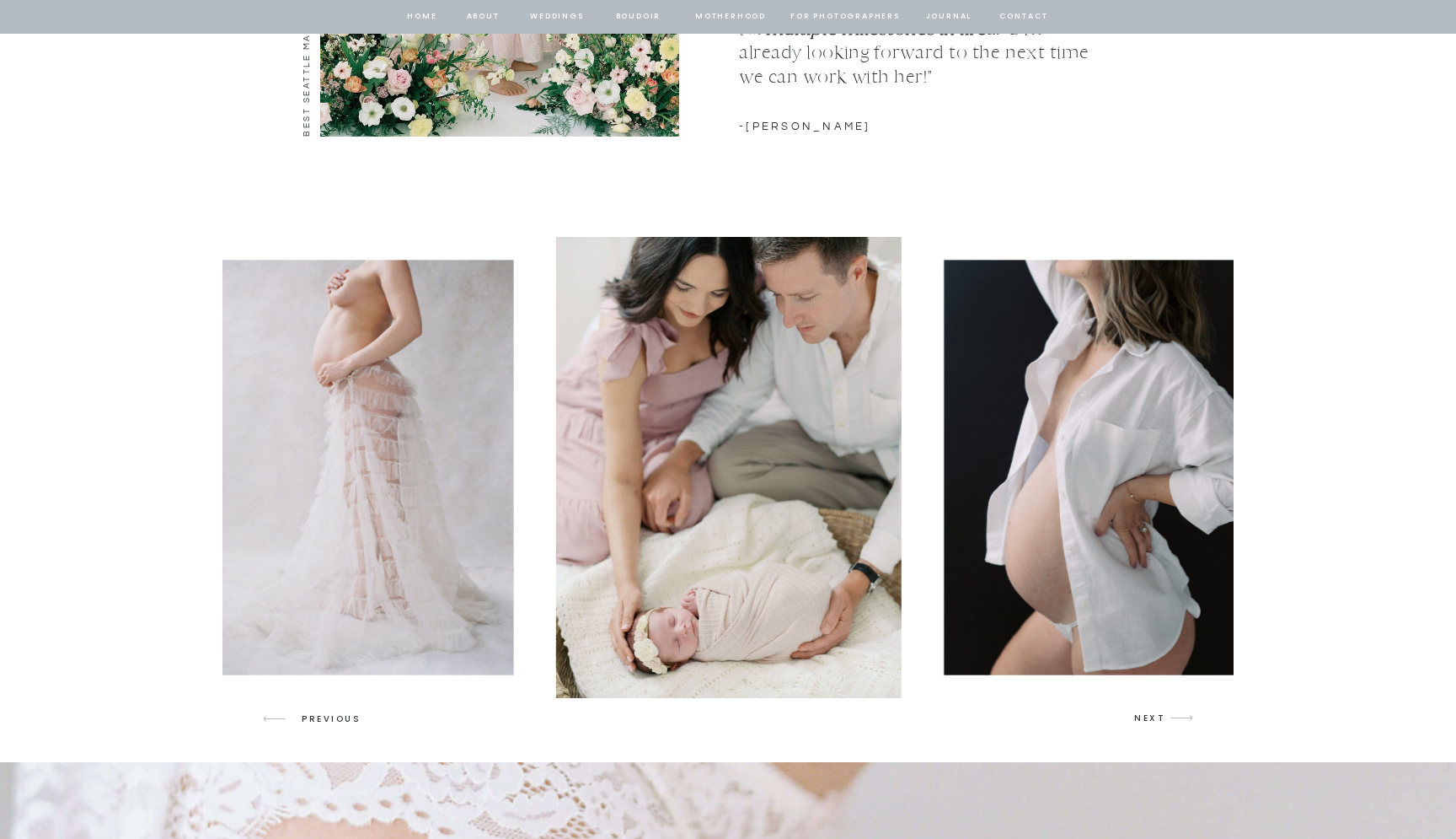
click at [1150, 722] on p "NEXT" at bounding box center [1150, 719] width 32 height 16
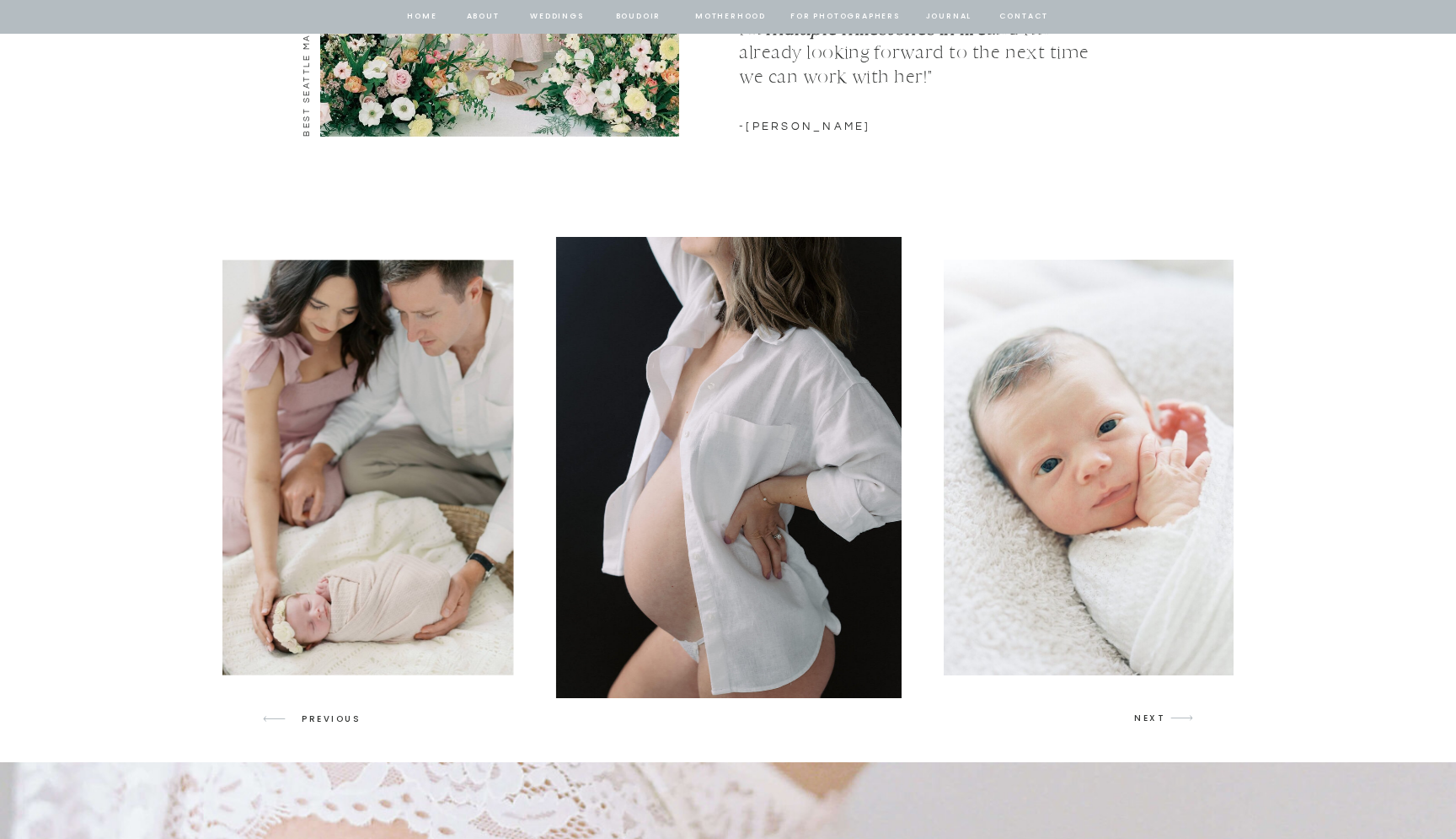
click at [1150, 722] on p "NEXT" at bounding box center [1150, 719] width 32 height 16
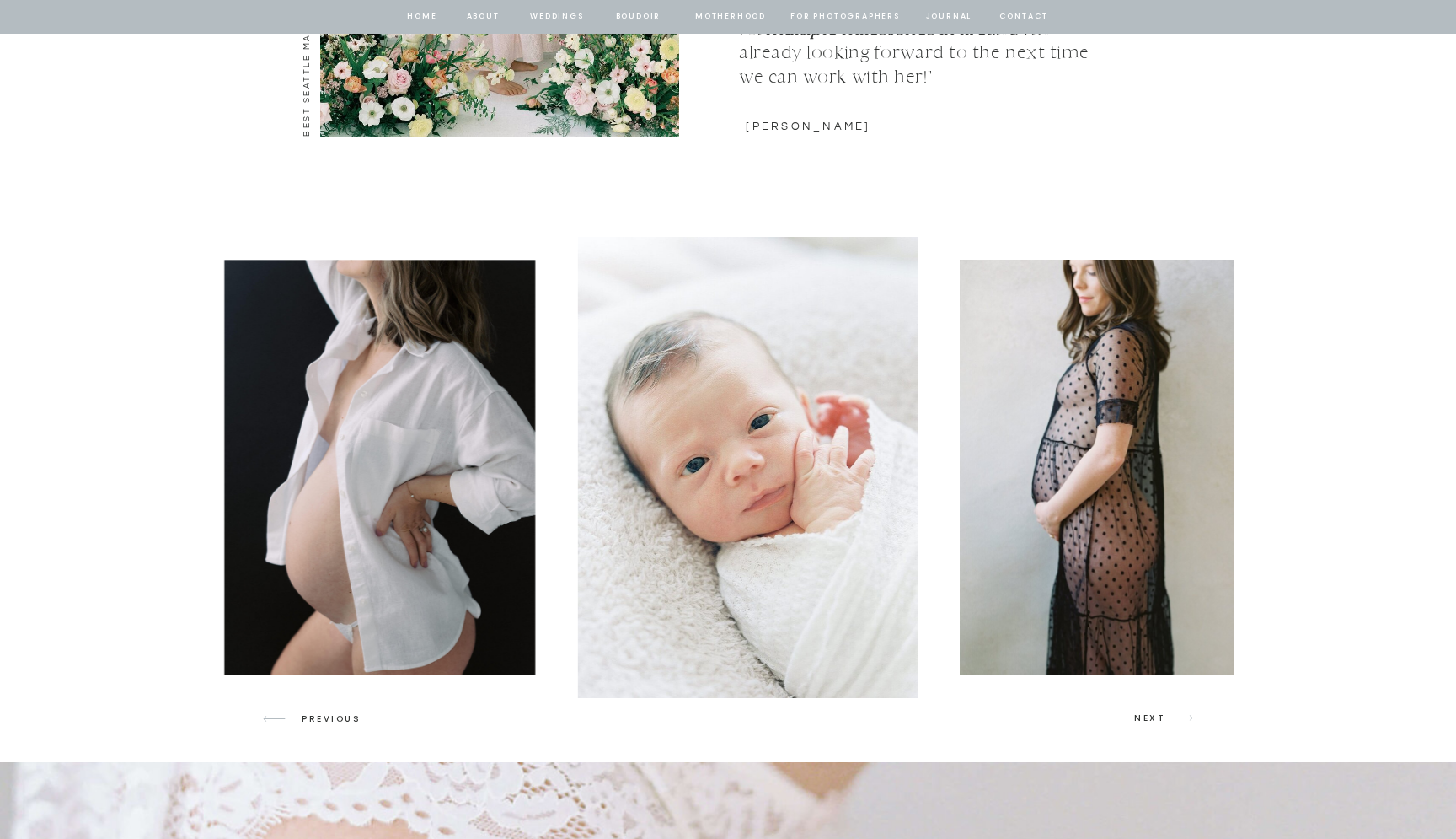
click at [1150, 722] on p "NEXT" at bounding box center [1150, 719] width 32 height 16
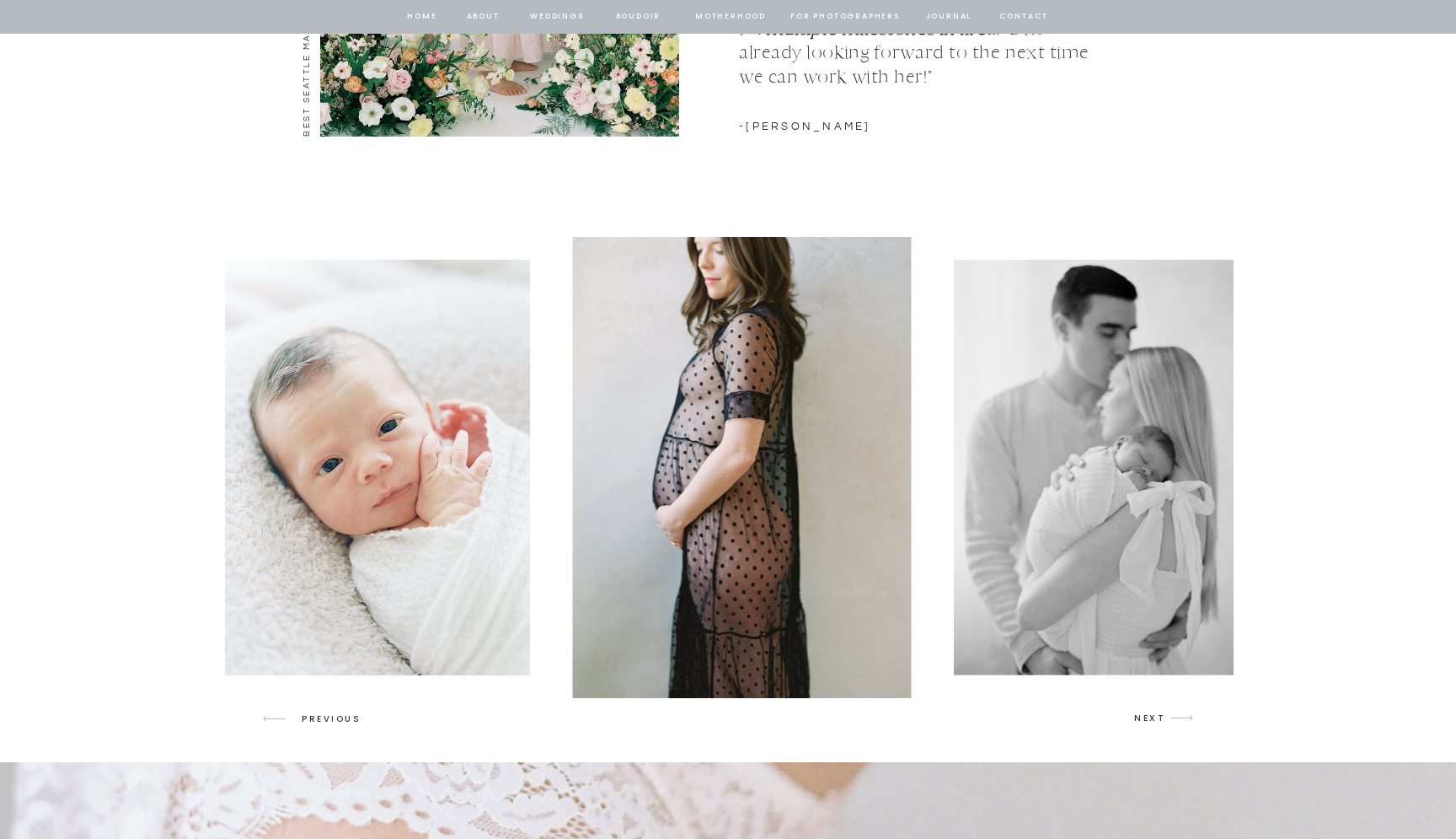
click at [1150, 722] on p "NEXT" at bounding box center [1150, 719] width 32 height 16
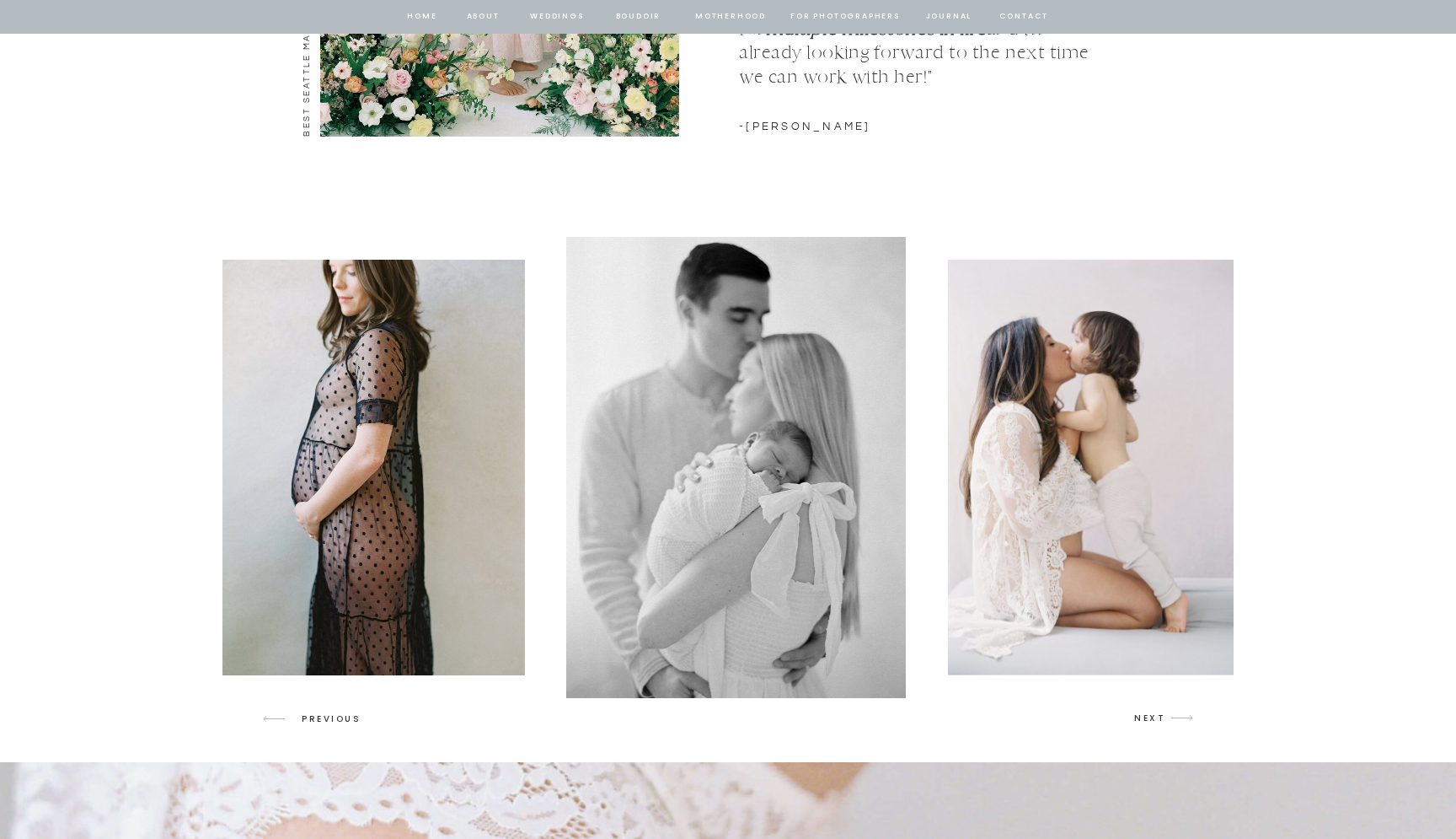
click at [1150, 722] on p "NEXT" at bounding box center [1150, 719] width 32 height 16
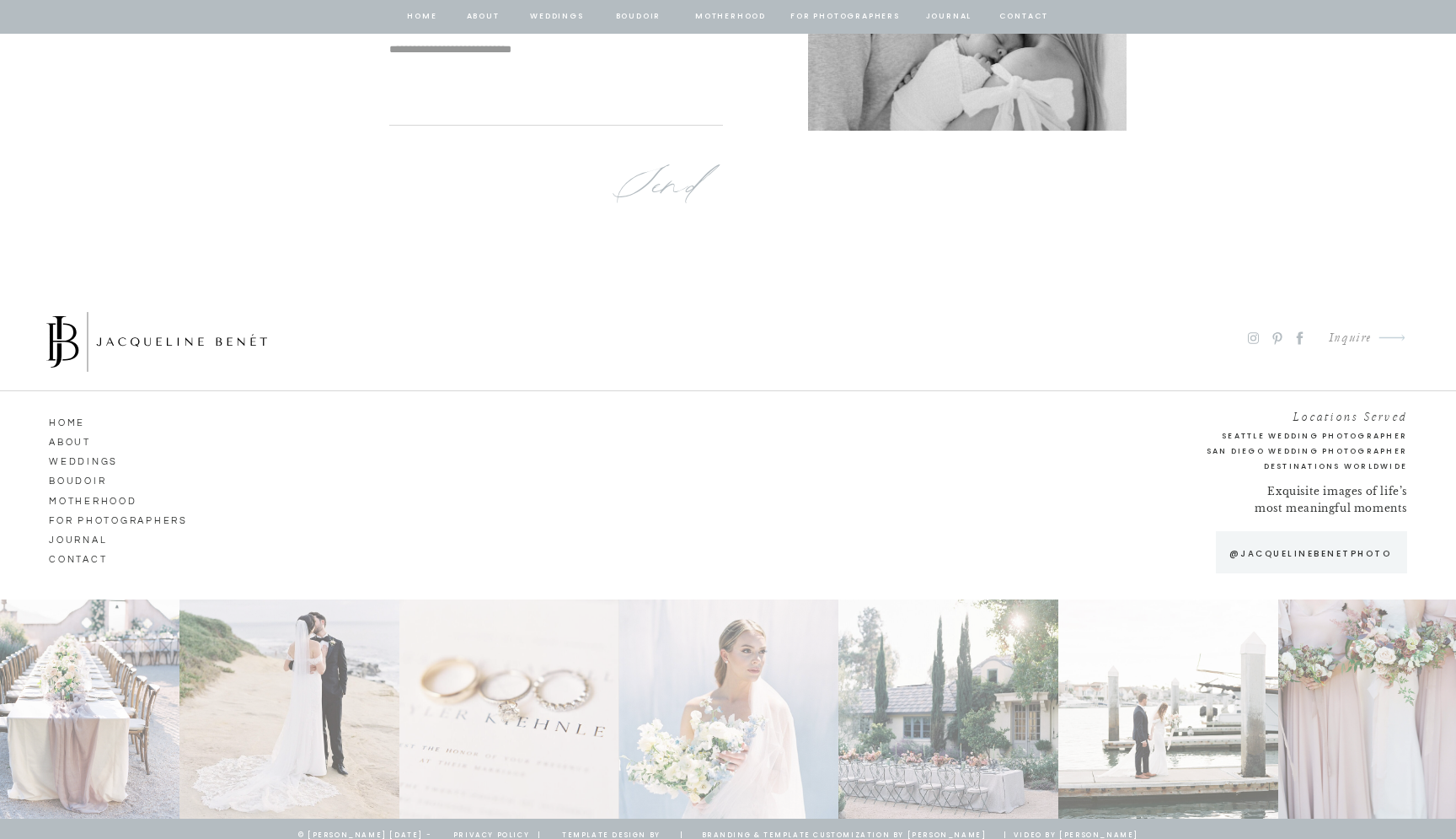
scroll to position [11077, 0]
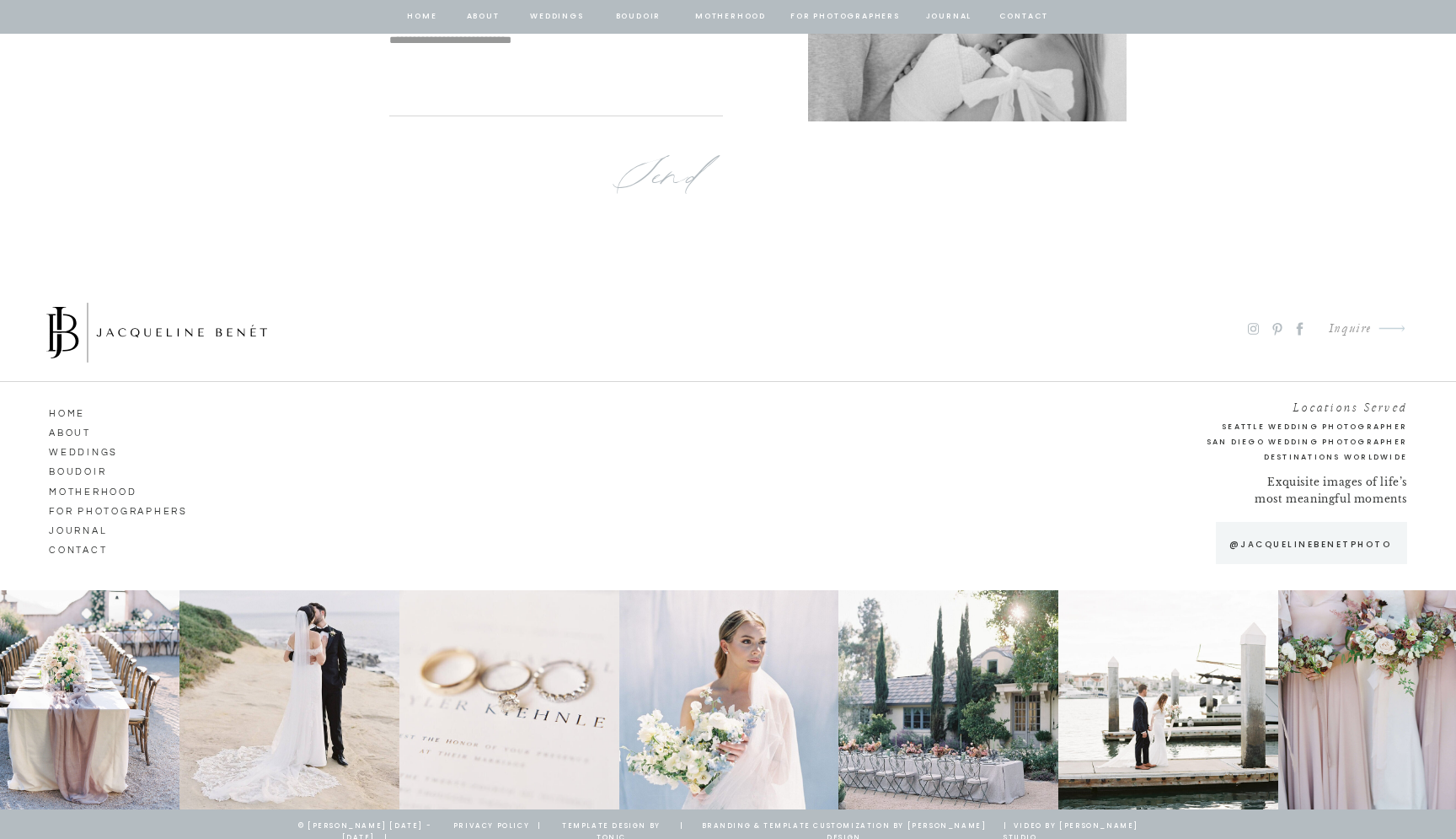
click at [1332, 547] on p "@jacquelinebenetphoto" at bounding box center [1310, 544] width 179 height 15
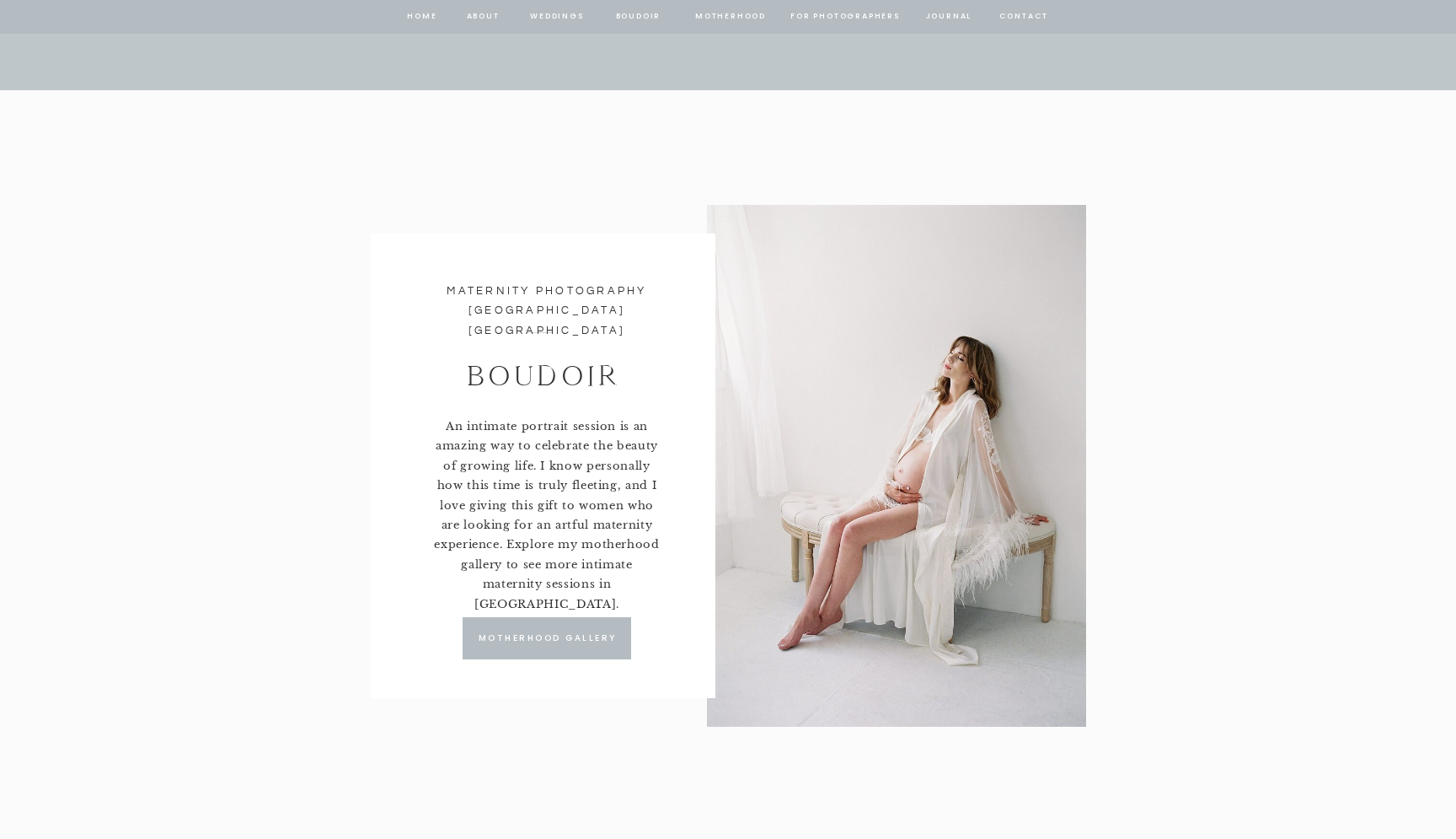
scroll to position [7389, 0]
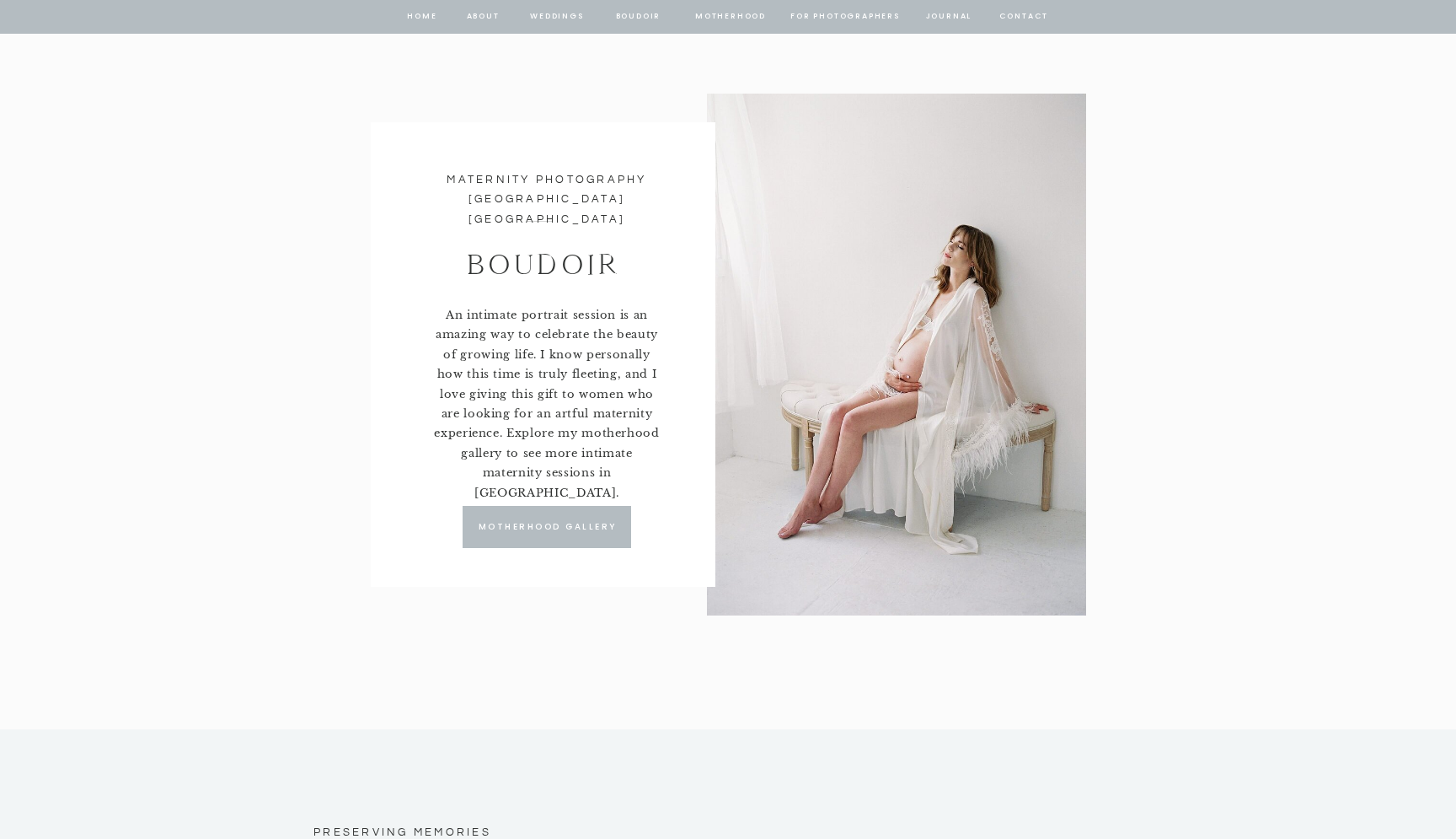
click at [598, 534] on div at bounding box center [547, 526] width 168 height 42
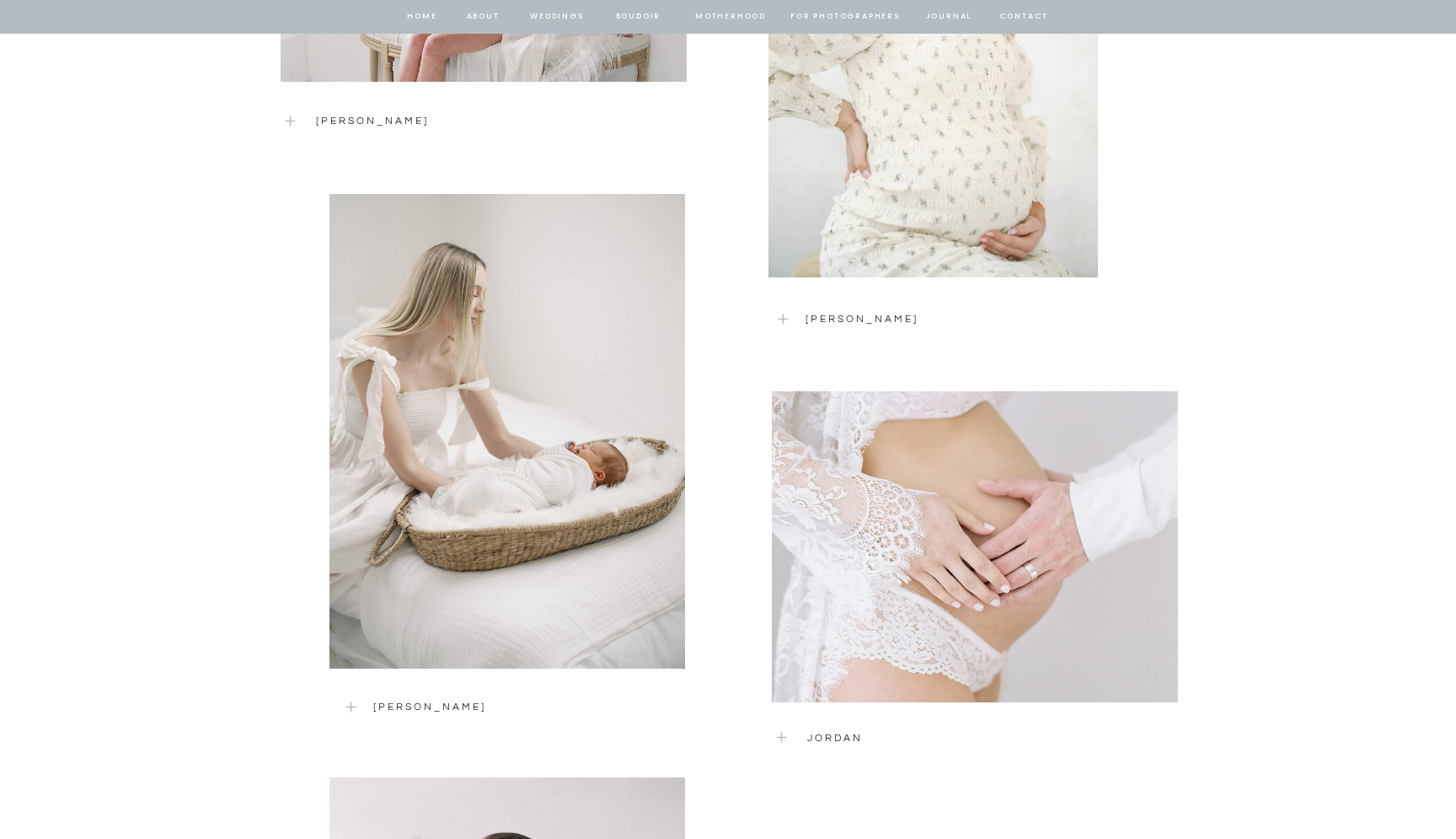
scroll to position [2401, 0]
click at [430, 699] on p "[PERSON_NAME]" at bounding box center [511, 706] width 276 height 16
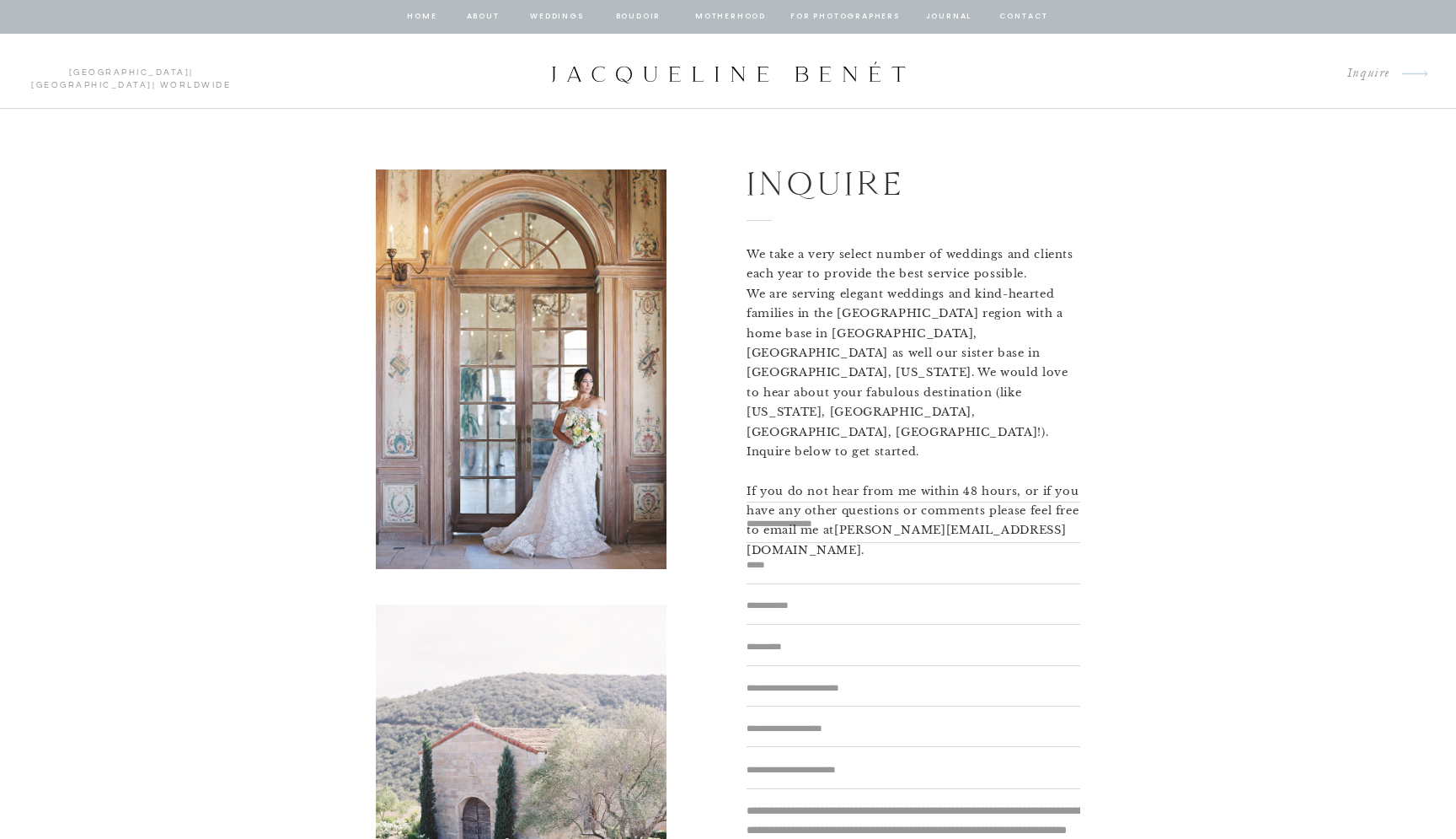
click at [889, 522] on textarea at bounding box center [913, 524] width 333 height 18
type textarea "**********"
click at [791, 570] on textarea at bounding box center [913, 564] width 333 height 17
type textarea "**********"
click at [774, 611] on textarea at bounding box center [913, 604] width 333 height 16
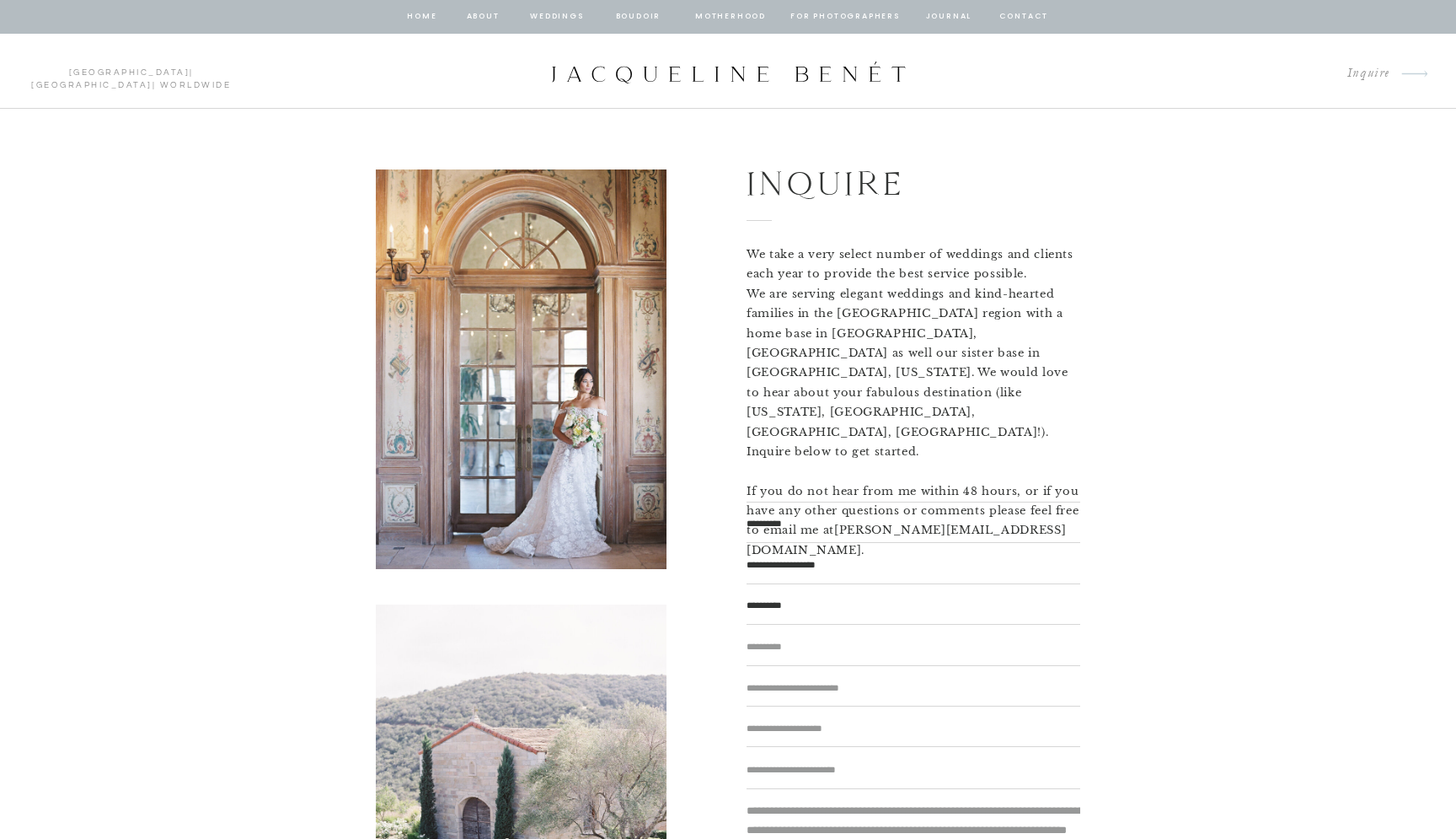
type textarea "**********"
click at [784, 641] on textarea at bounding box center [913, 646] width 333 height 18
type textarea "********"
click at [806, 691] on textarea at bounding box center [913, 688] width 333 height 18
click at [832, 685] on textarea at bounding box center [913, 688] width 333 height 18
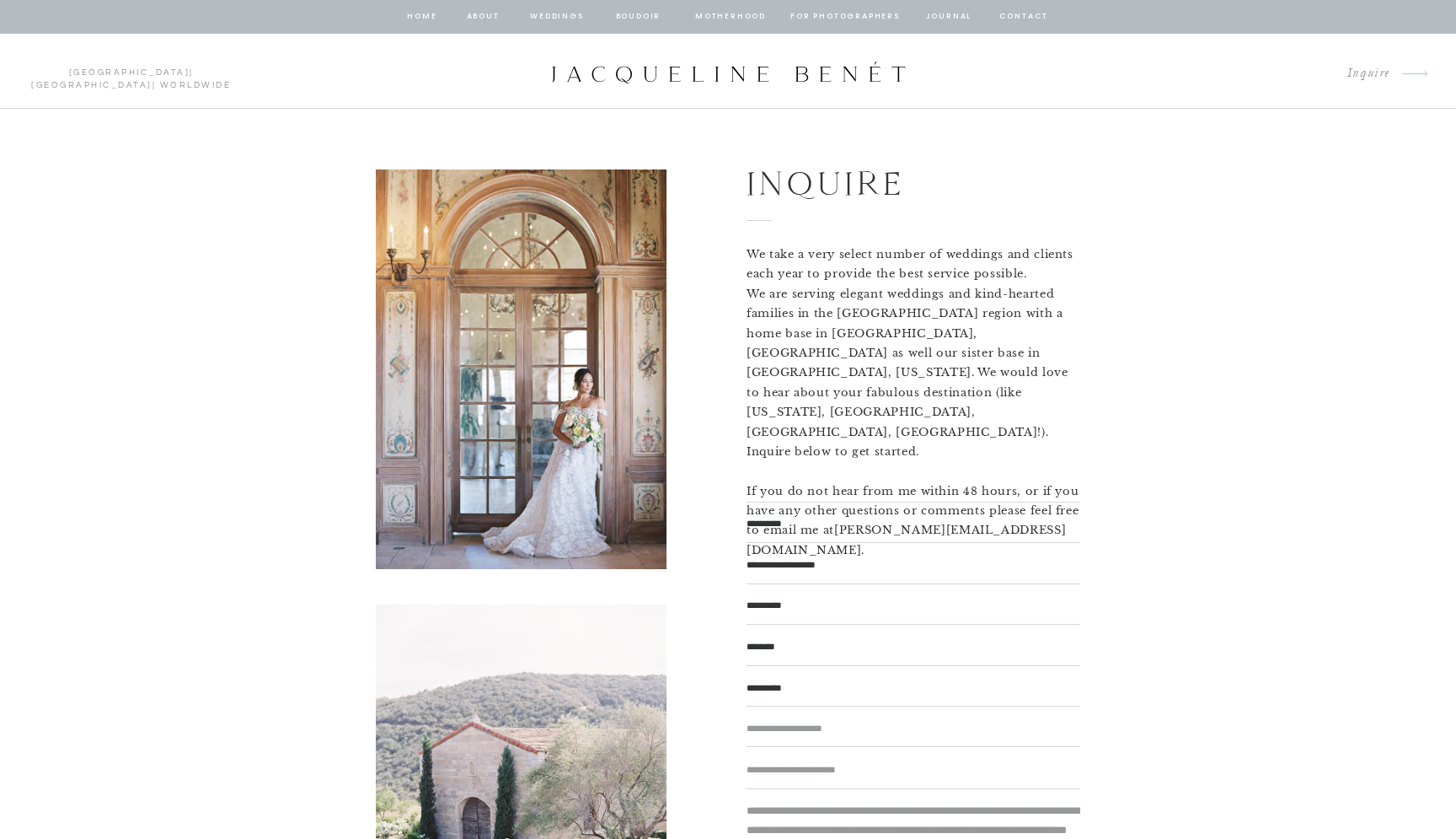
type textarea "**********"
click at [843, 734] on textarea at bounding box center [913, 729] width 333 height 18
type textarea "*******"
click at [848, 778] on textarea at bounding box center [913, 770] width 333 height 18
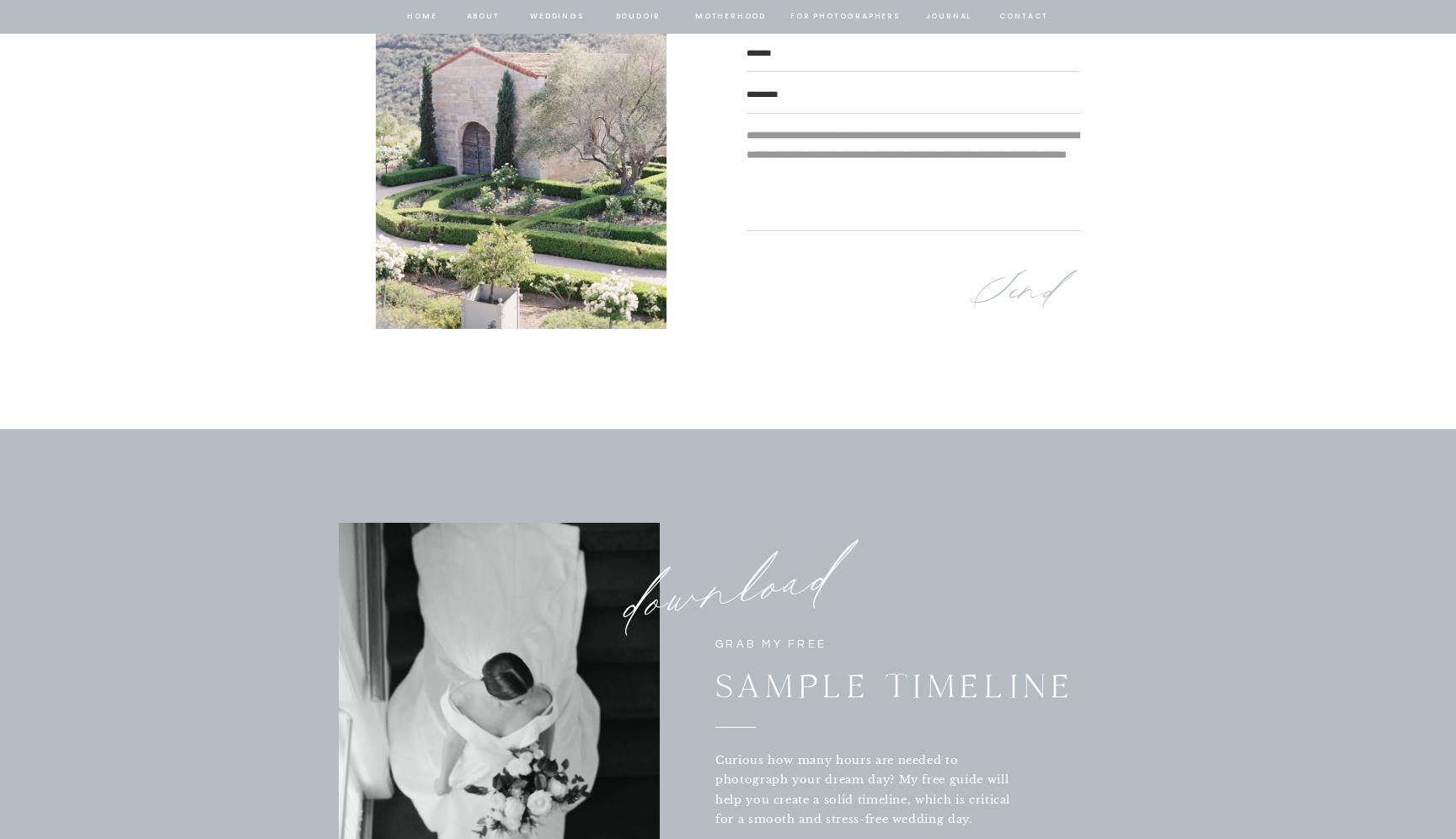
scroll to position [665, 0]
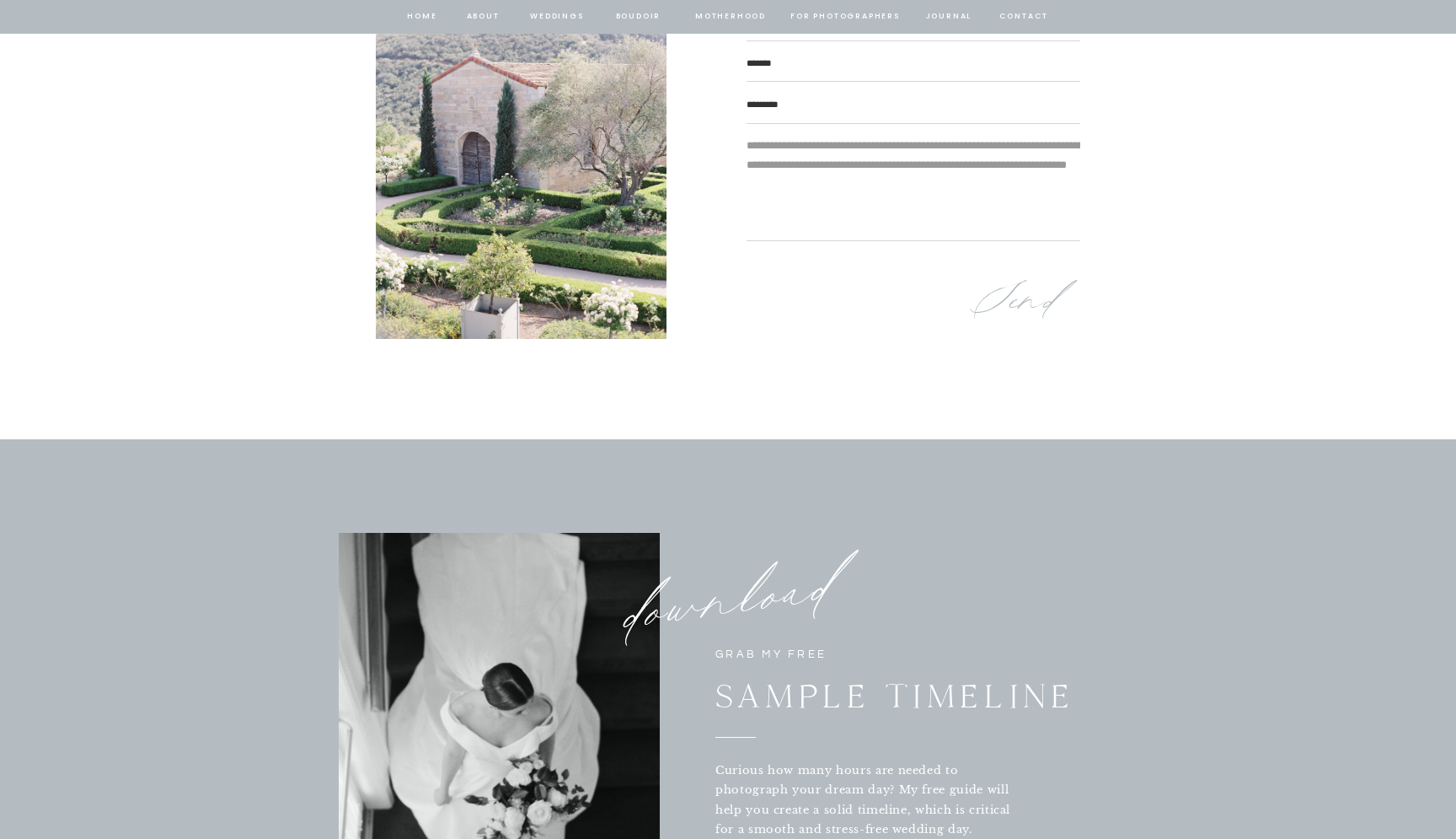
type textarea "*********"
click at [888, 231] on textarea at bounding box center [913, 186] width 333 height 101
type textarea "*"
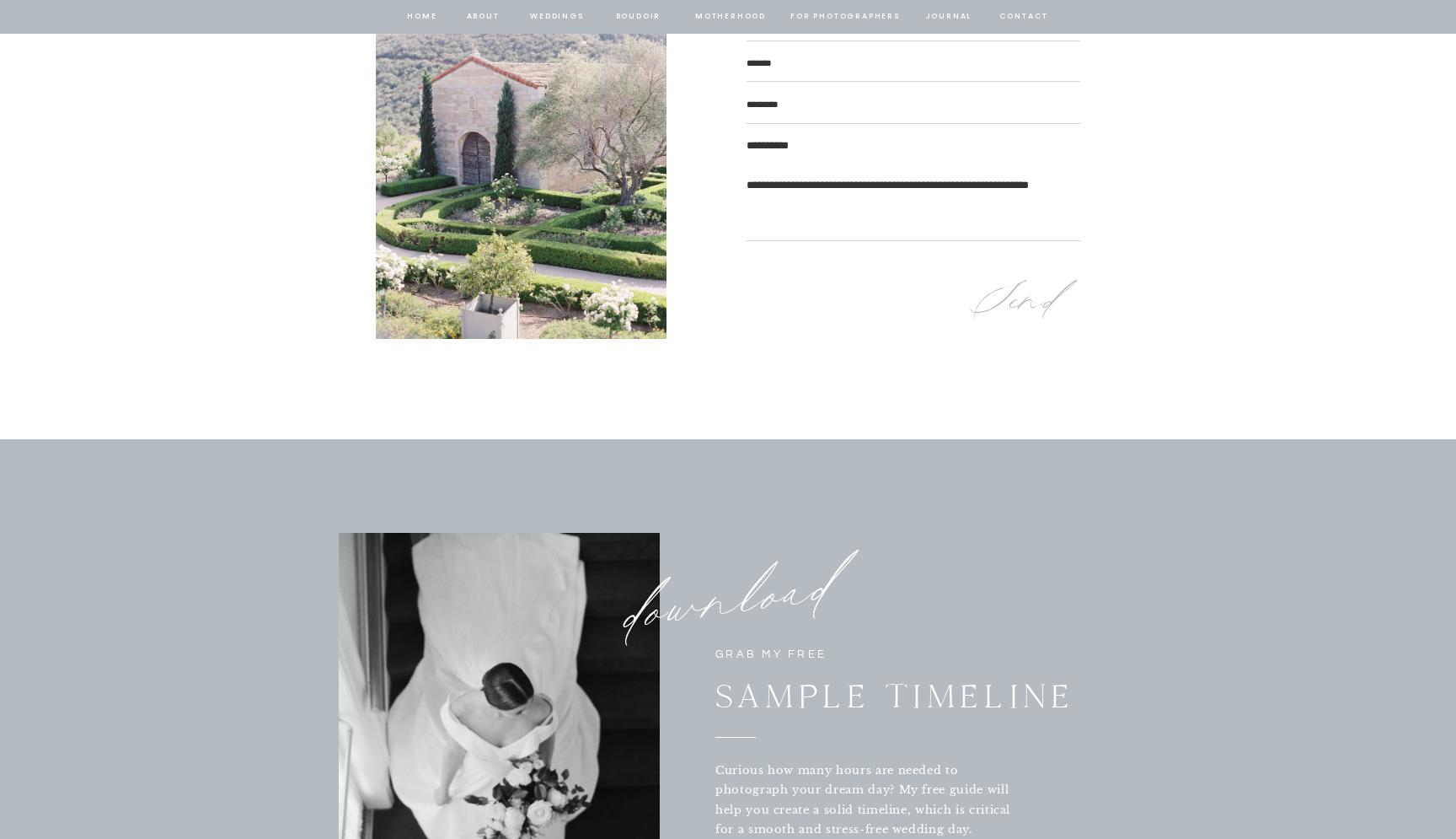
type textarea "**********"
click at [1029, 297] on p "Send" at bounding box center [1023, 302] width 109 height 61
